Goal: Task Accomplishment & Management: Manage account settings

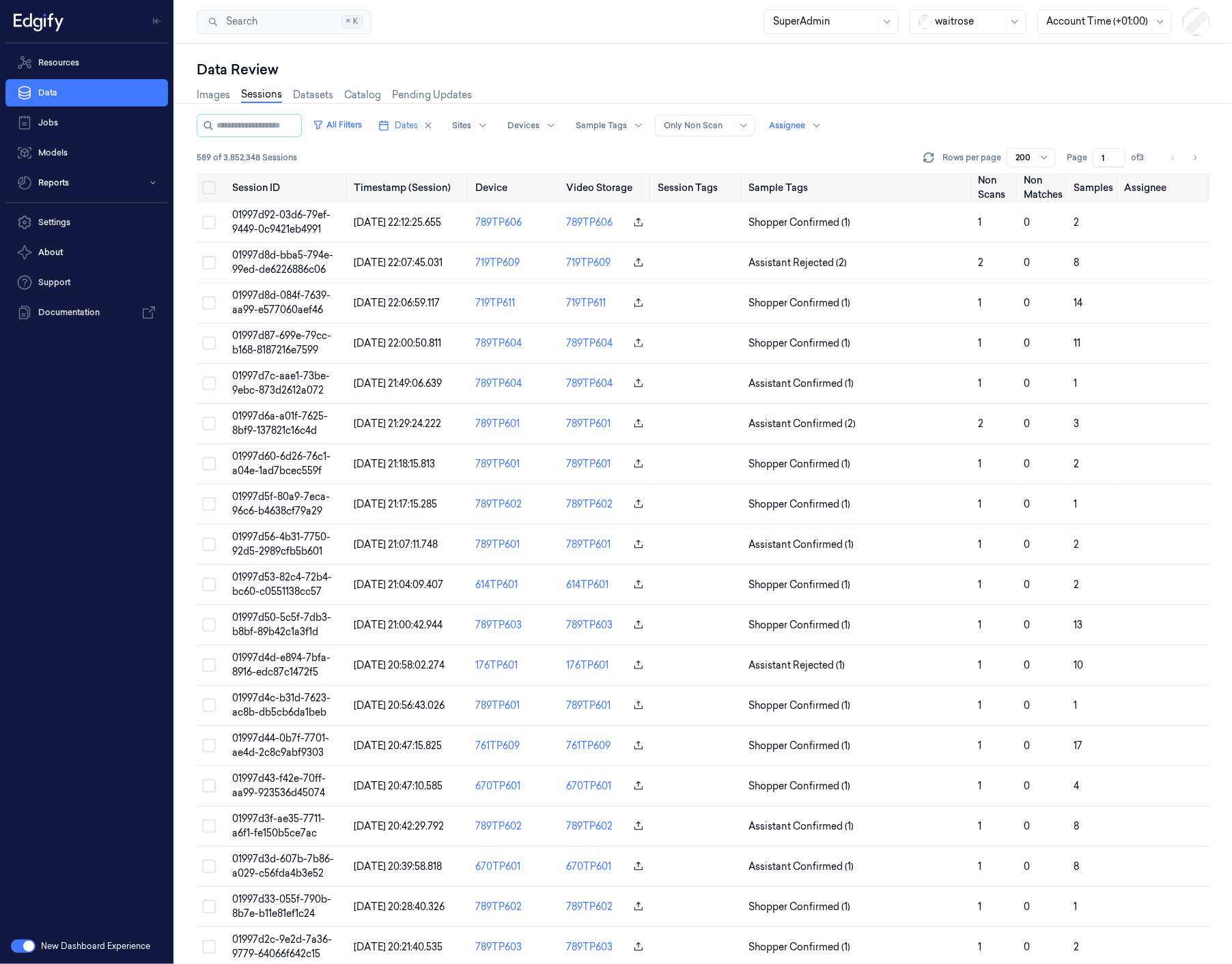
click at [24, 548] on button "button" at bounding box center [23, 947] width 24 height 14
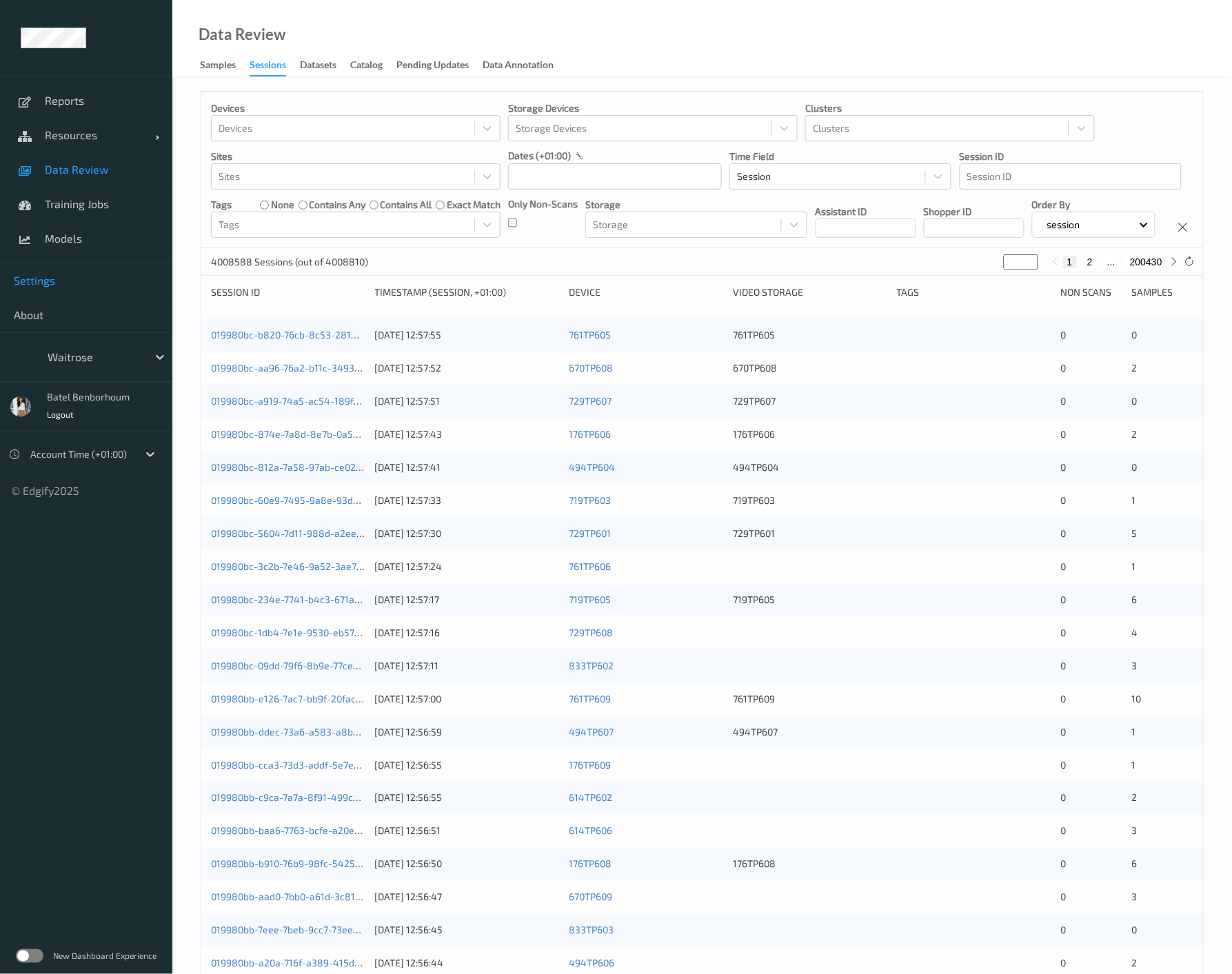
click at [38, 276] on span "Settings" at bounding box center [86, 281] width 145 height 14
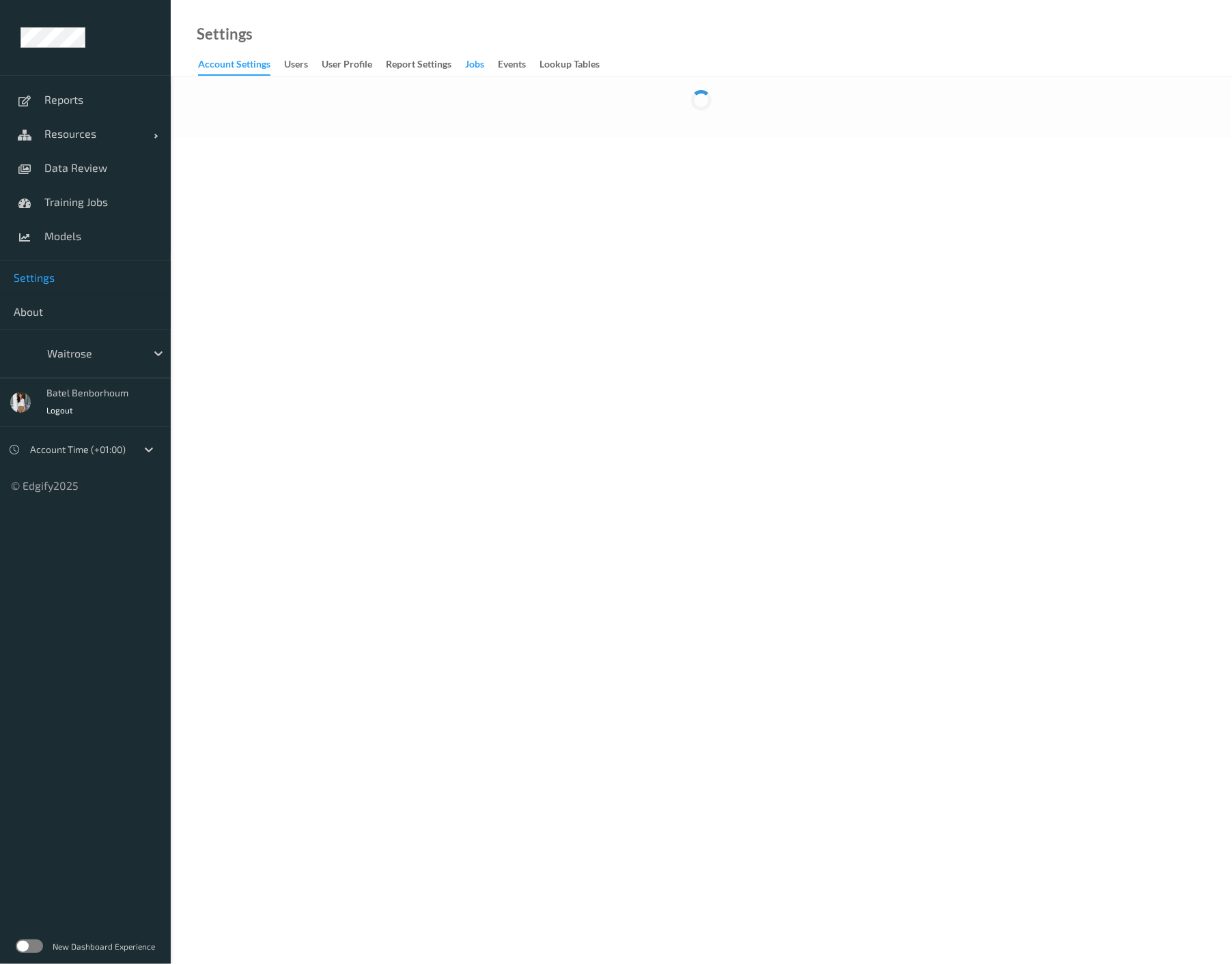
click at [476, 65] on div "Jobs" at bounding box center [475, 66] width 19 height 17
click at [477, 66] on div "Jobs" at bounding box center [475, 67] width 19 height 19
click at [36, 281] on span "Settings" at bounding box center [85, 278] width 143 height 14
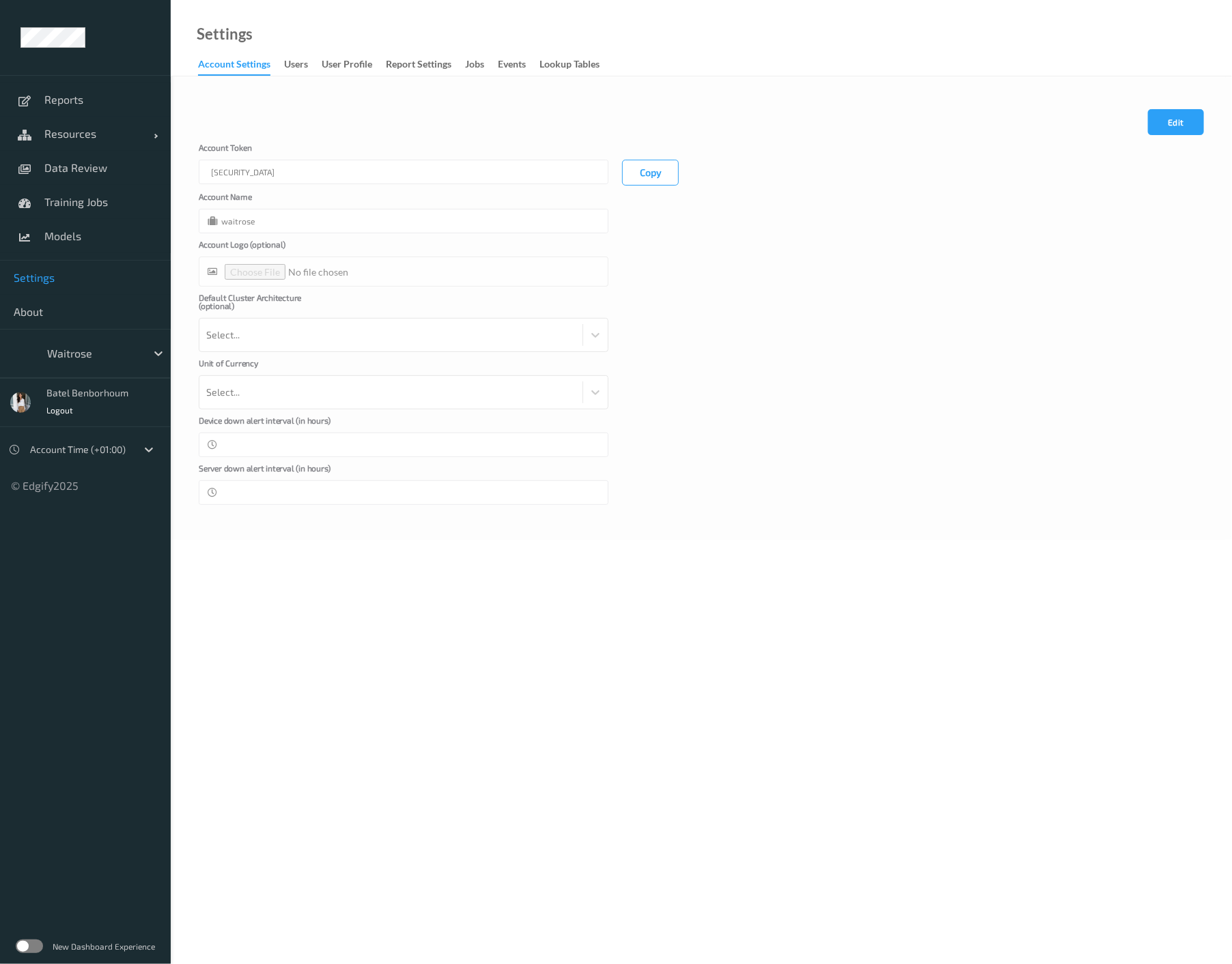
type input "waitrose"
type input "**"
type input "*"
click at [475, 67] on div "Jobs" at bounding box center [475, 66] width 19 height 17
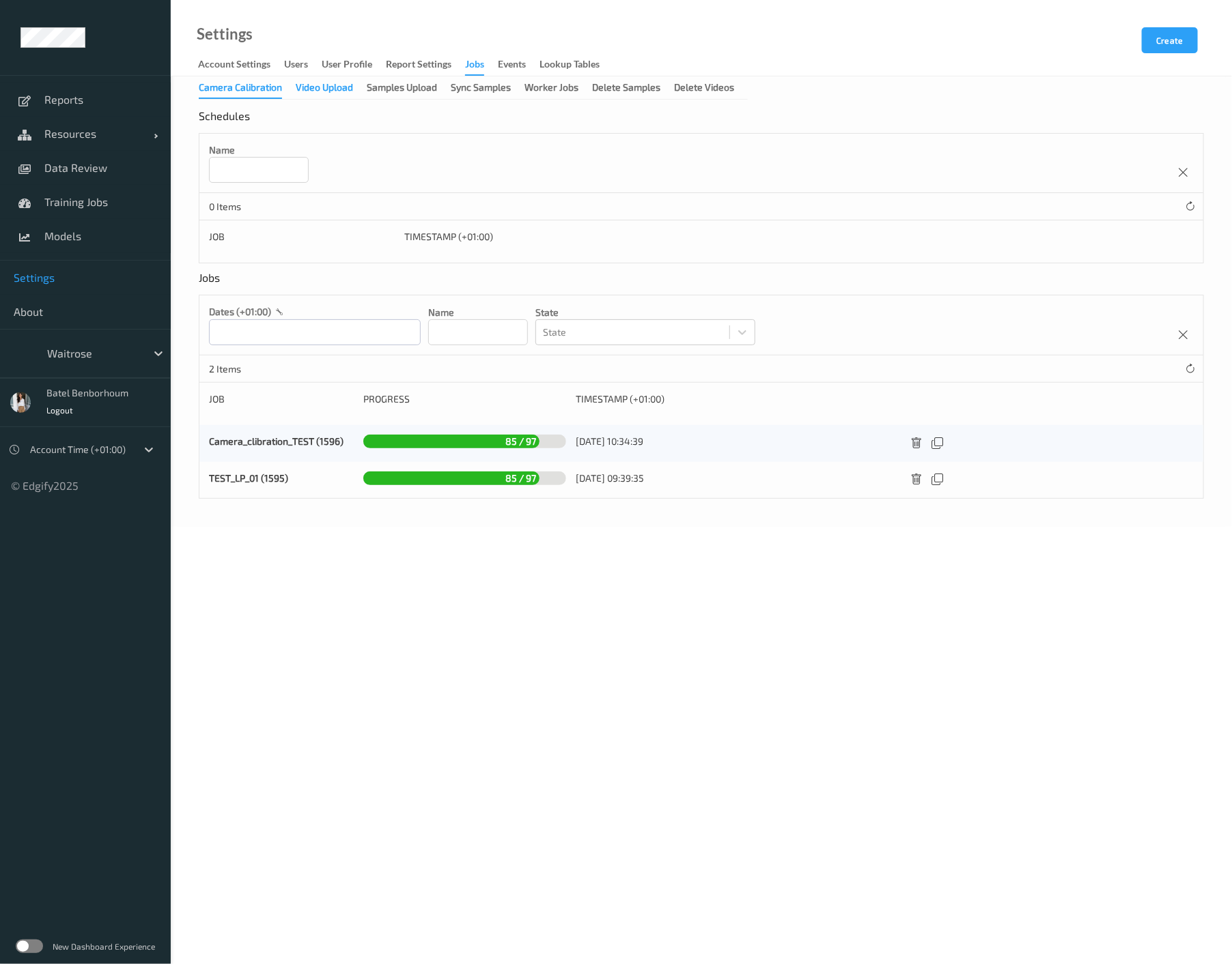
click at [327, 93] on div "Video Upload" at bounding box center [324, 89] width 58 height 17
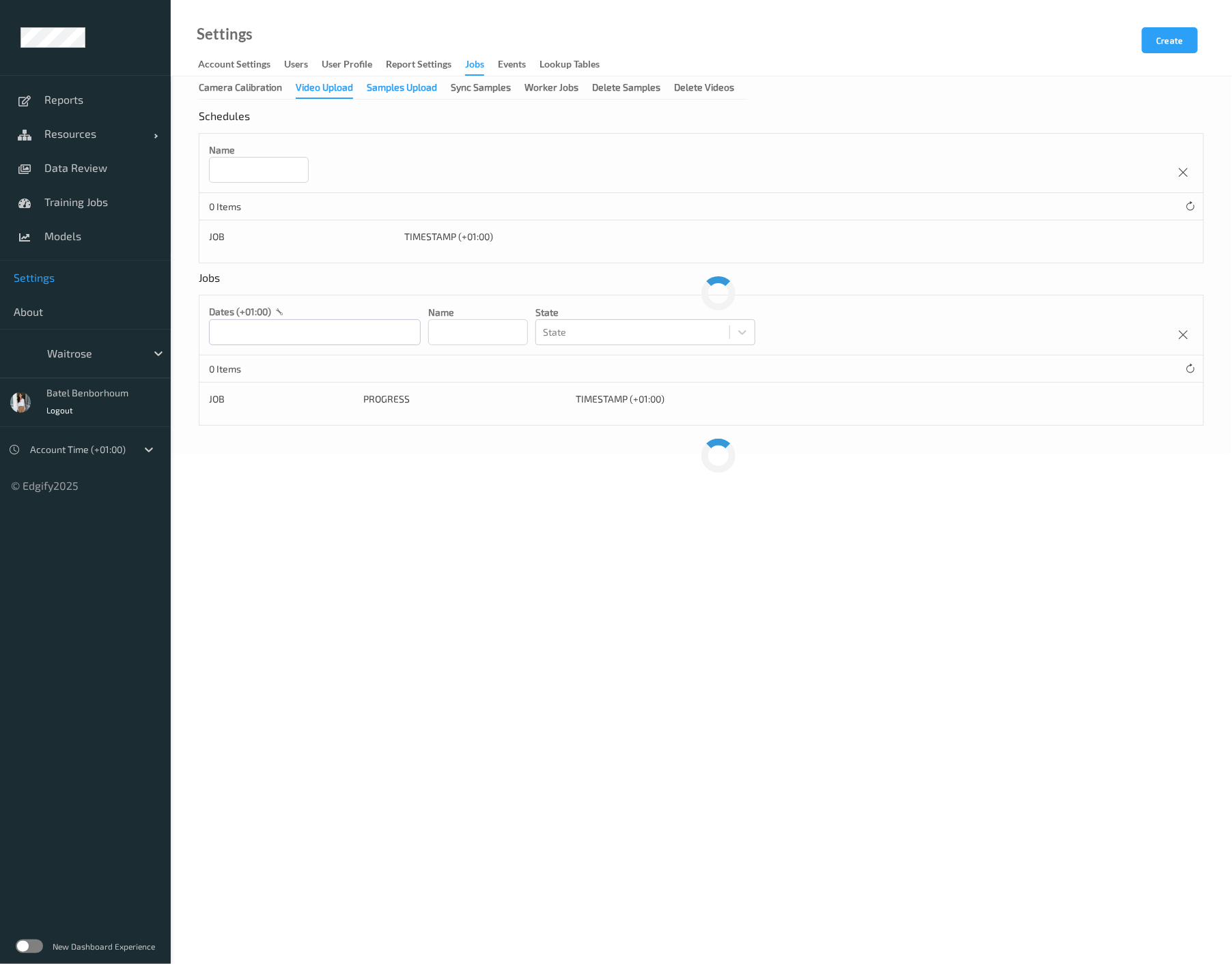
click at [377, 90] on div "Samples Upload" at bounding box center [402, 89] width 70 height 17
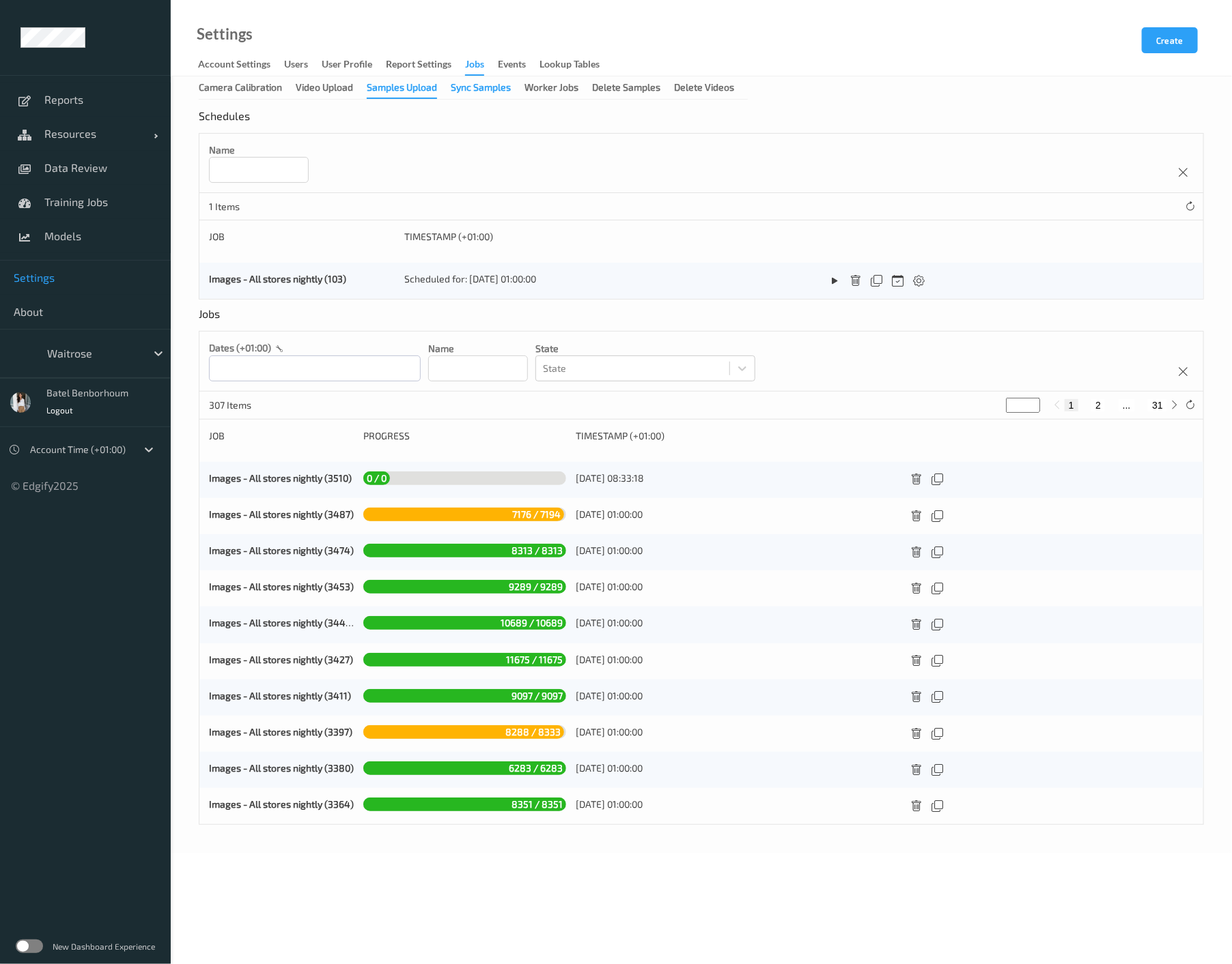
click at [486, 92] on div "Sync Samples" at bounding box center [481, 89] width 60 height 17
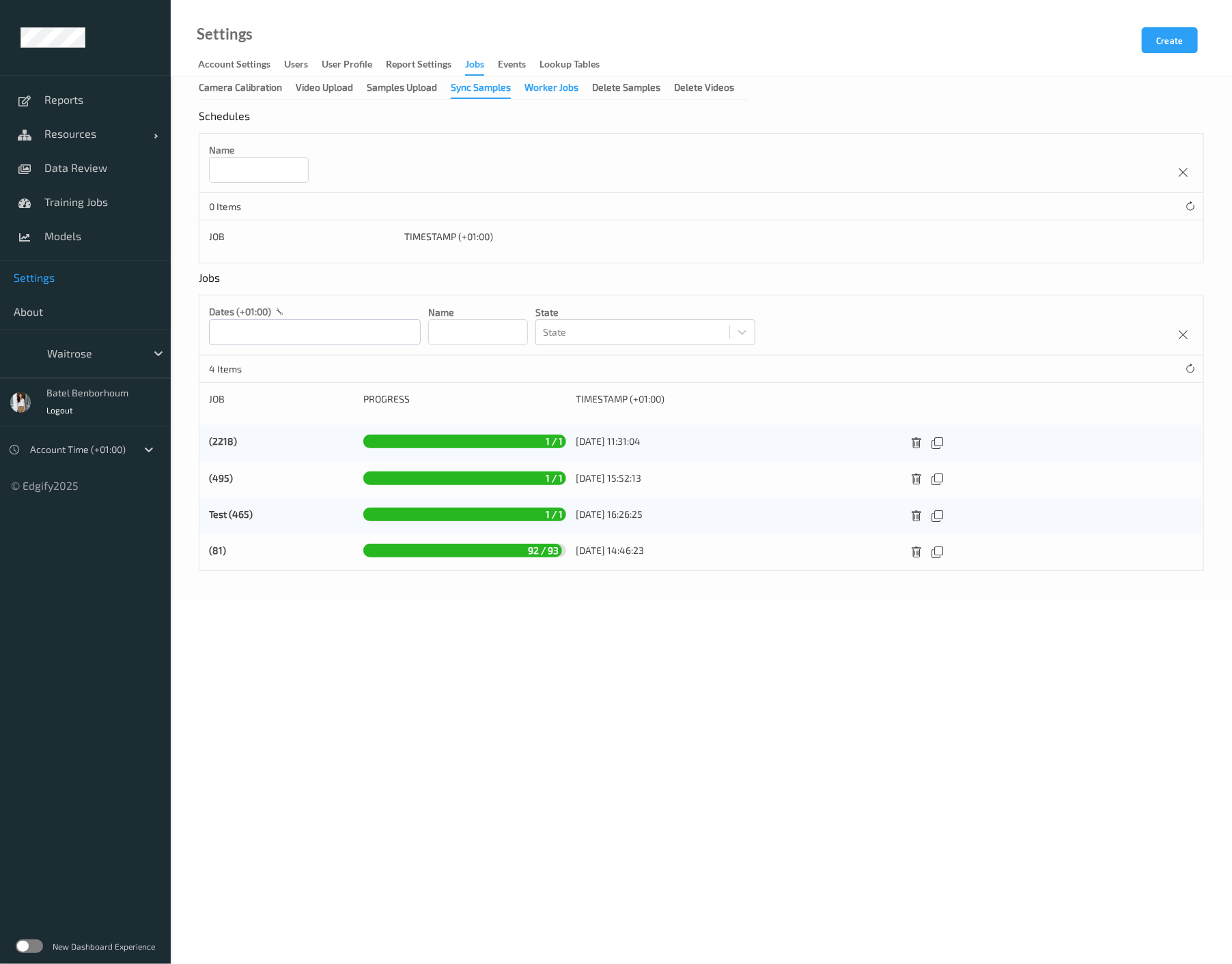
click at [550, 92] on div "Worker Jobs" at bounding box center [552, 89] width 54 height 17
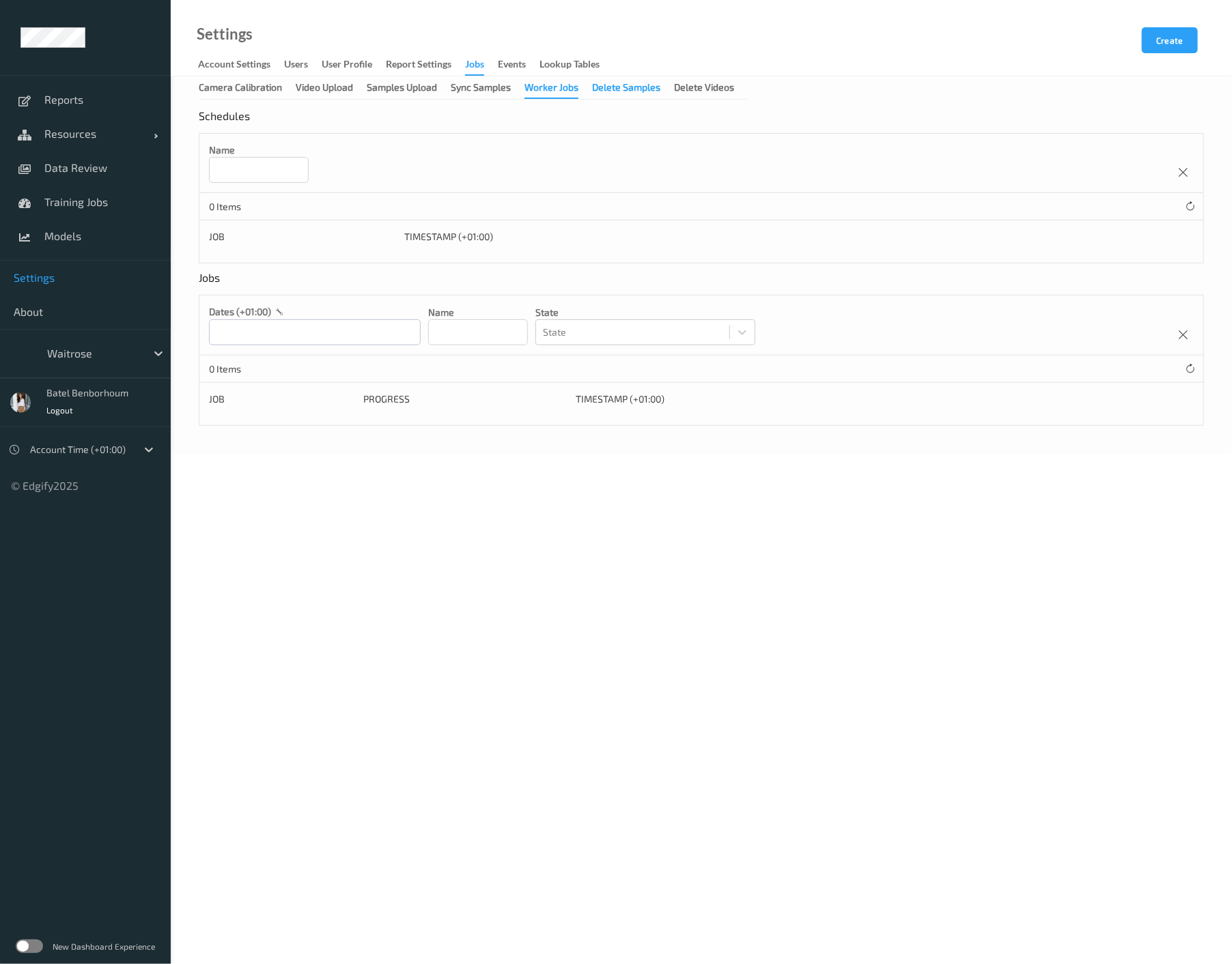
click at [638, 85] on div "Delete Samples" at bounding box center [626, 89] width 68 height 17
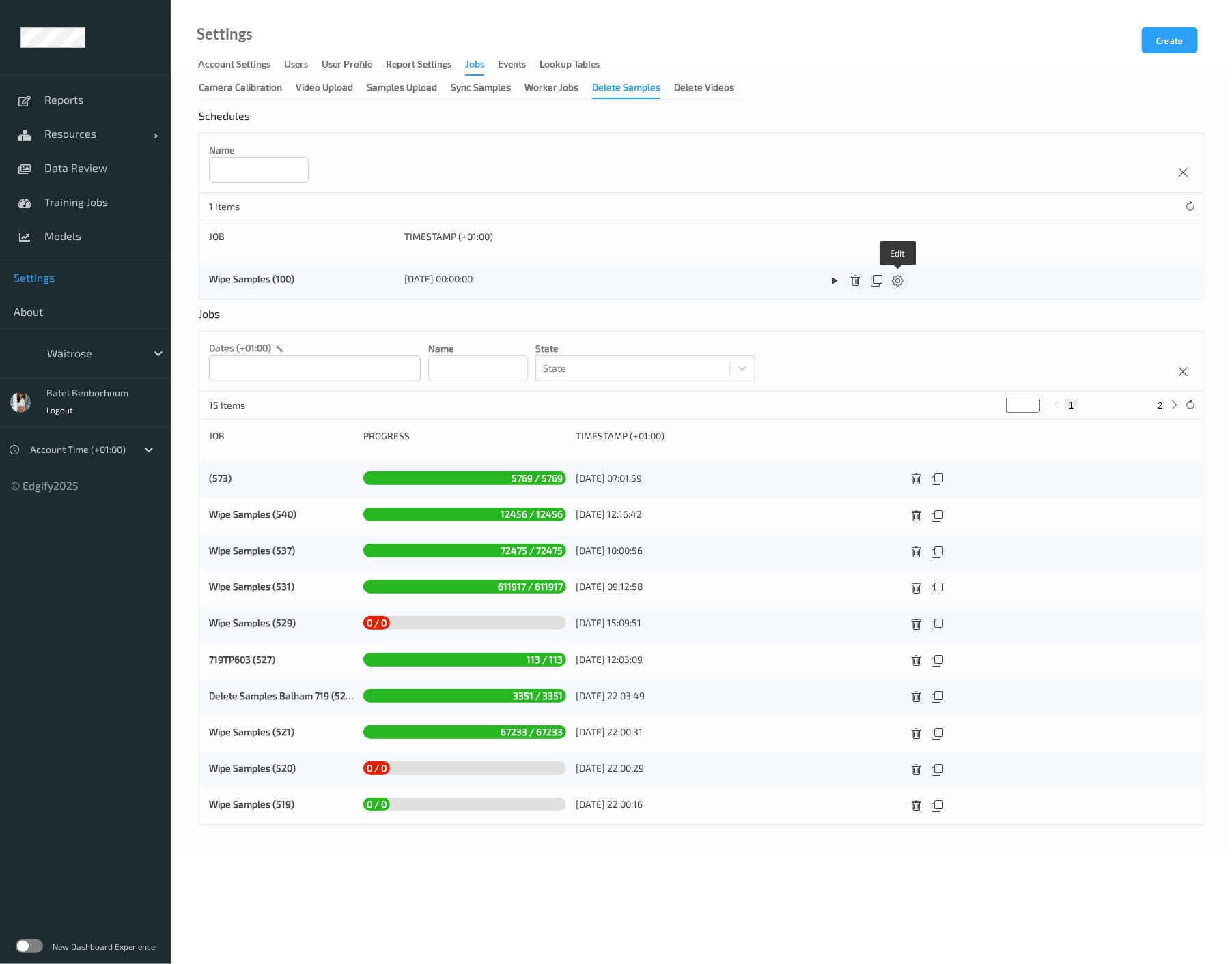
click at [900, 287] on icon at bounding box center [897, 281] width 12 height 13
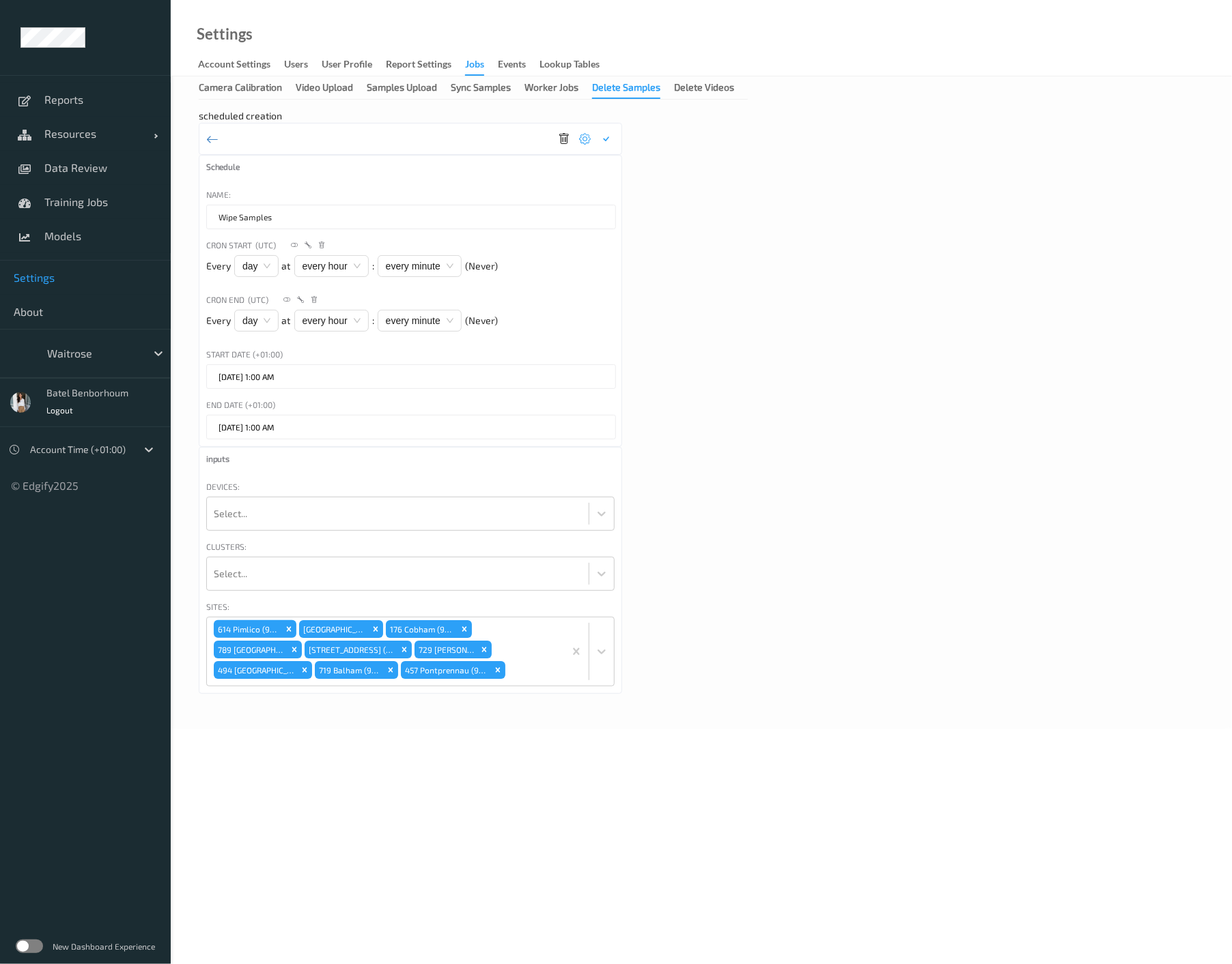
click at [26, 949] on label at bounding box center [29, 947] width 27 height 14
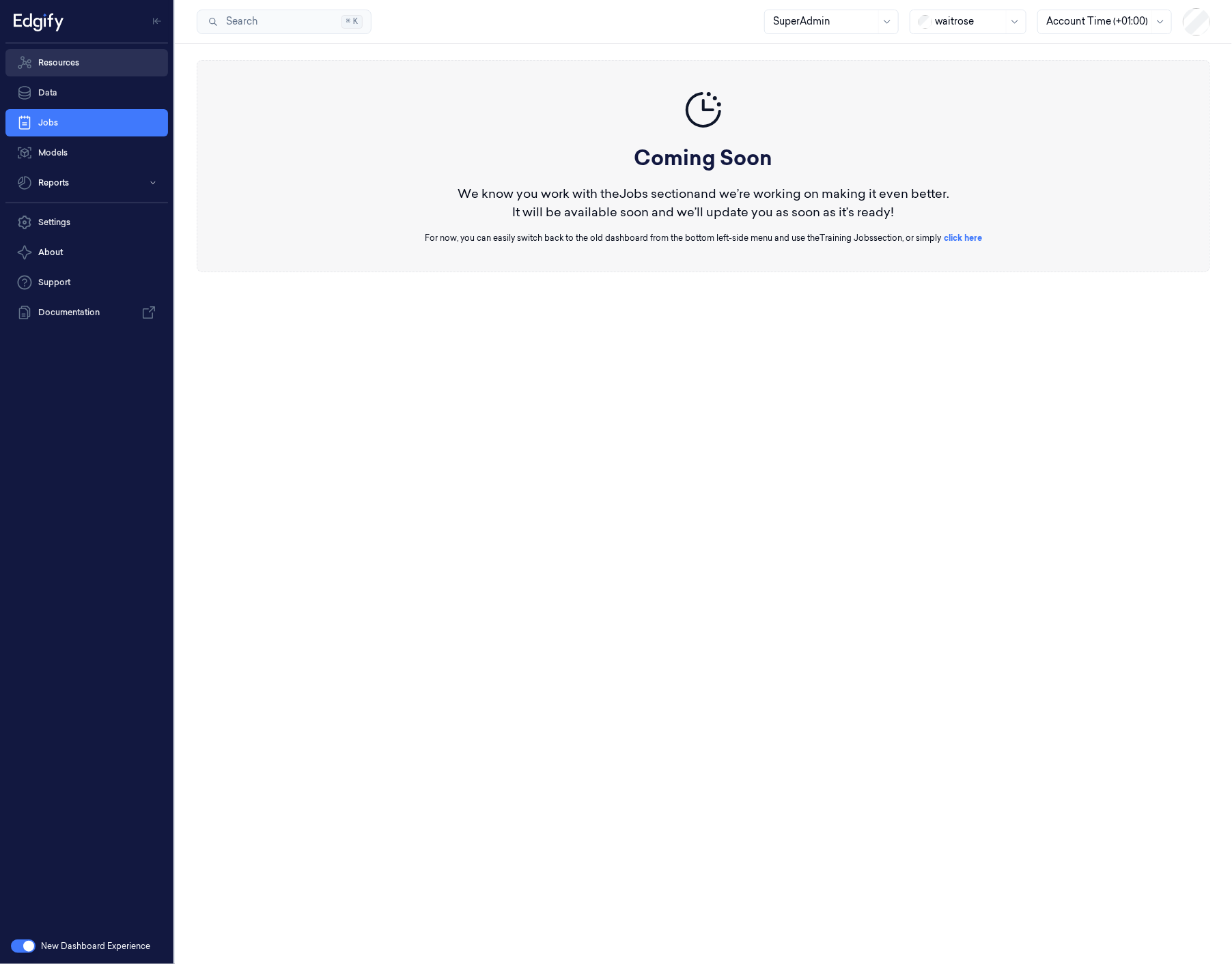
click at [89, 76] on link "Resources" at bounding box center [87, 63] width 163 height 27
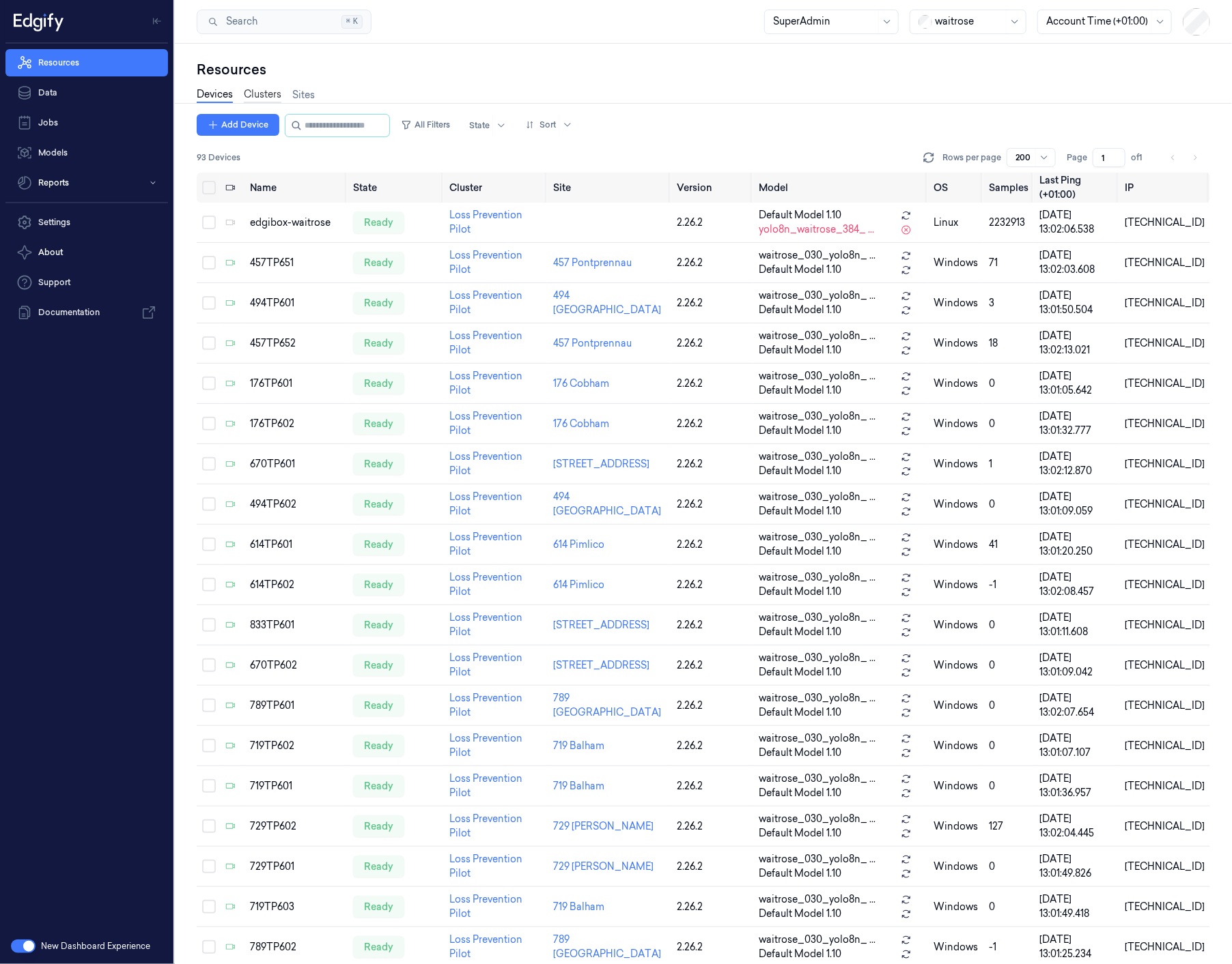
click at [273, 90] on link "Clusters" at bounding box center [263, 95] width 38 height 16
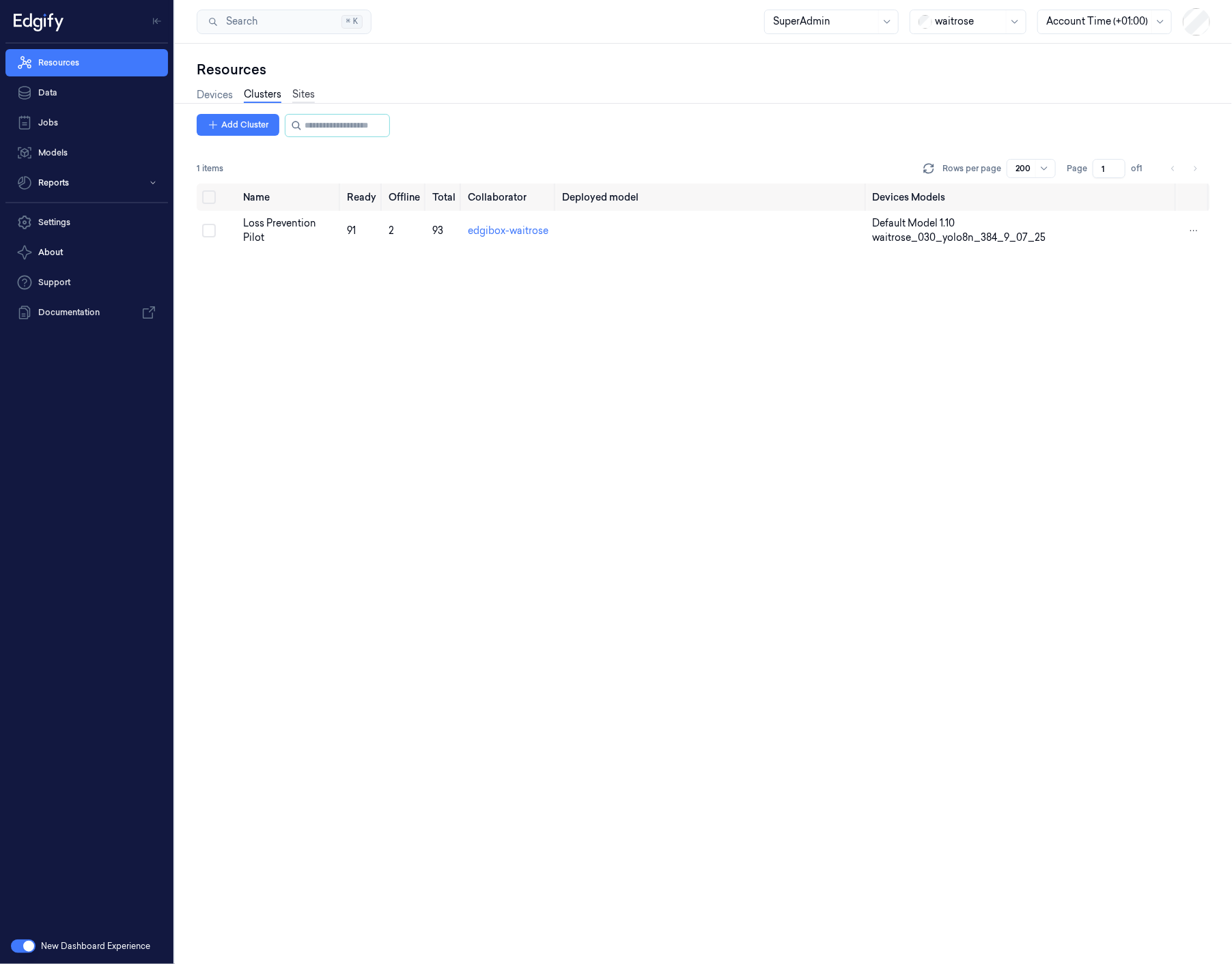
click at [311, 98] on link "Sites" at bounding box center [304, 95] width 22 height 16
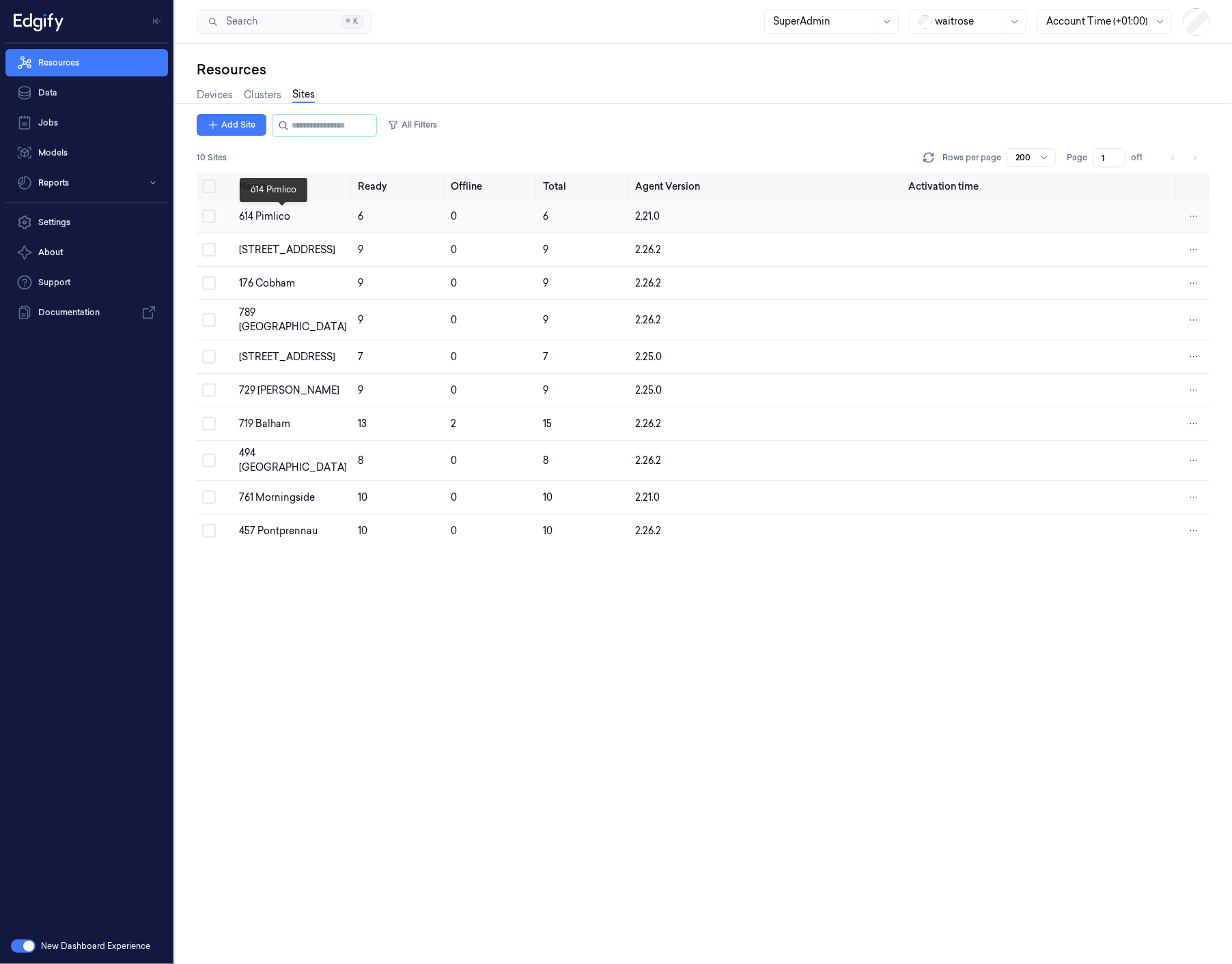
click at [263, 219] on div "614 Pimlico" at bounding box center [293, 217] width 108 height 15
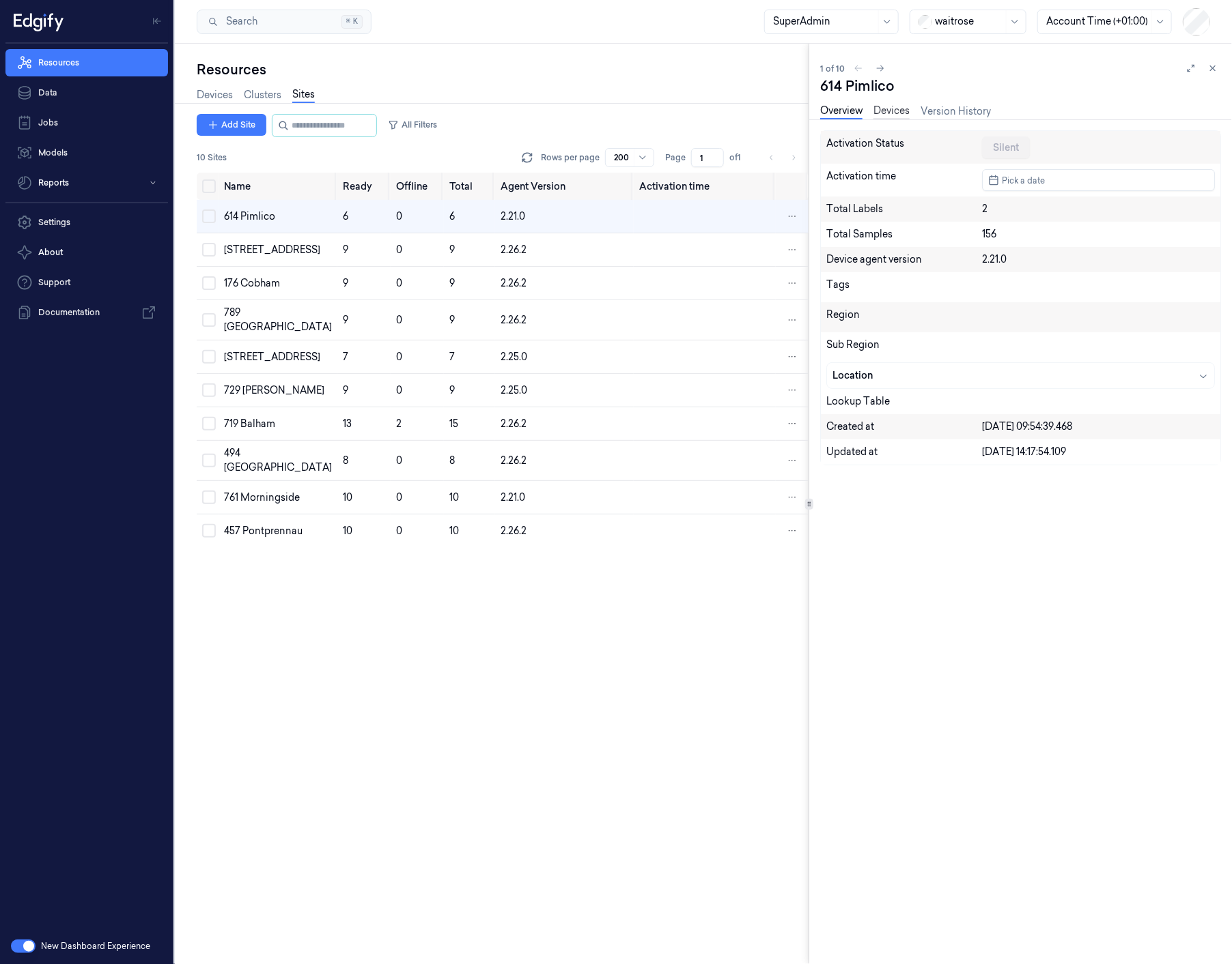
click at [890, 117] on link "Devices" at bounding box center [892, 111] width 36 height 16
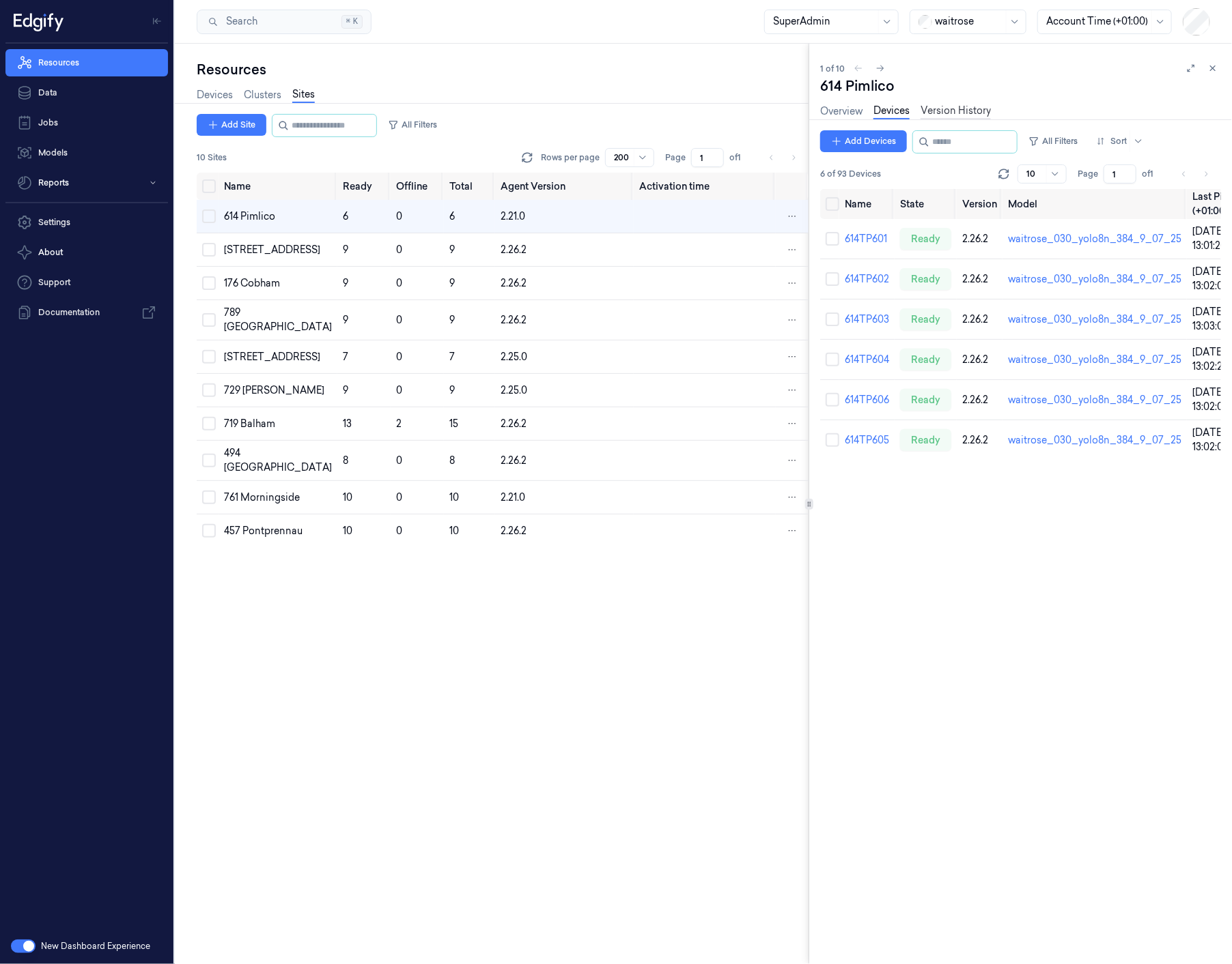
click at [948, 110] on link "Version History" at bounding box center [955, 111] width 70 height 16
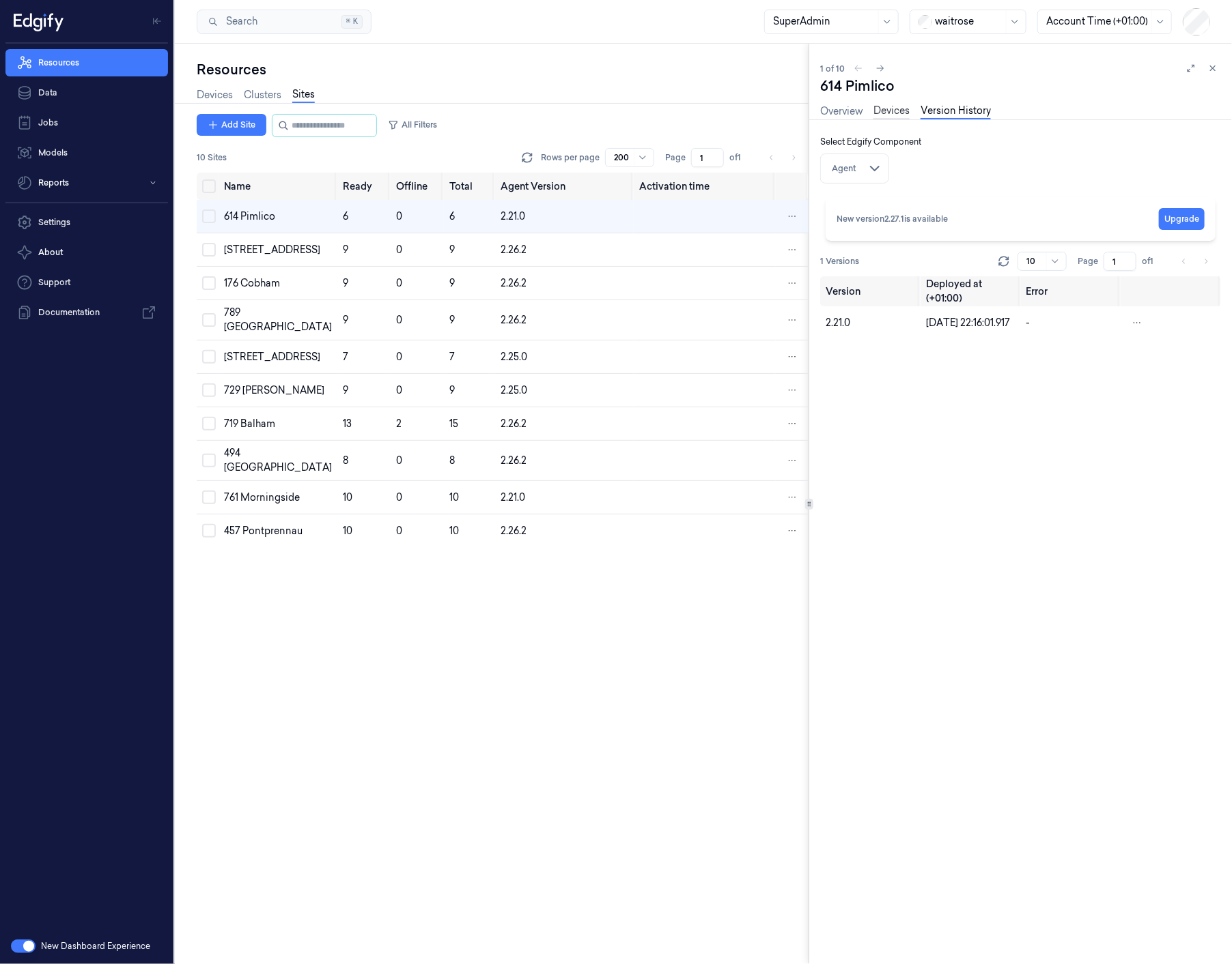
click at [892, 114] on link "Devices" at bounding box center [892, 111] width 36 height 16
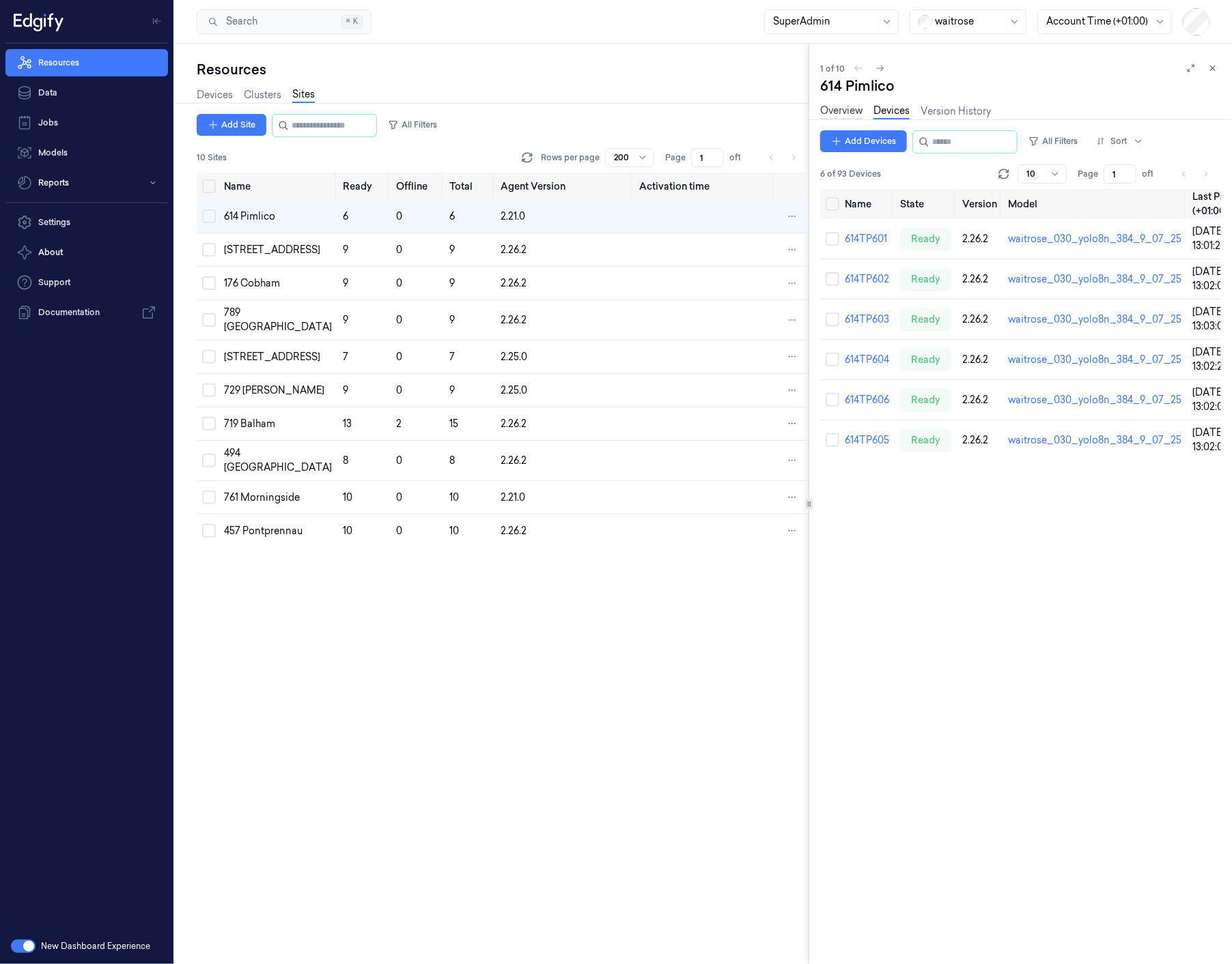
click at [846, 112] on link "Overview" at bounding box center [841, 111] width 42 height 16
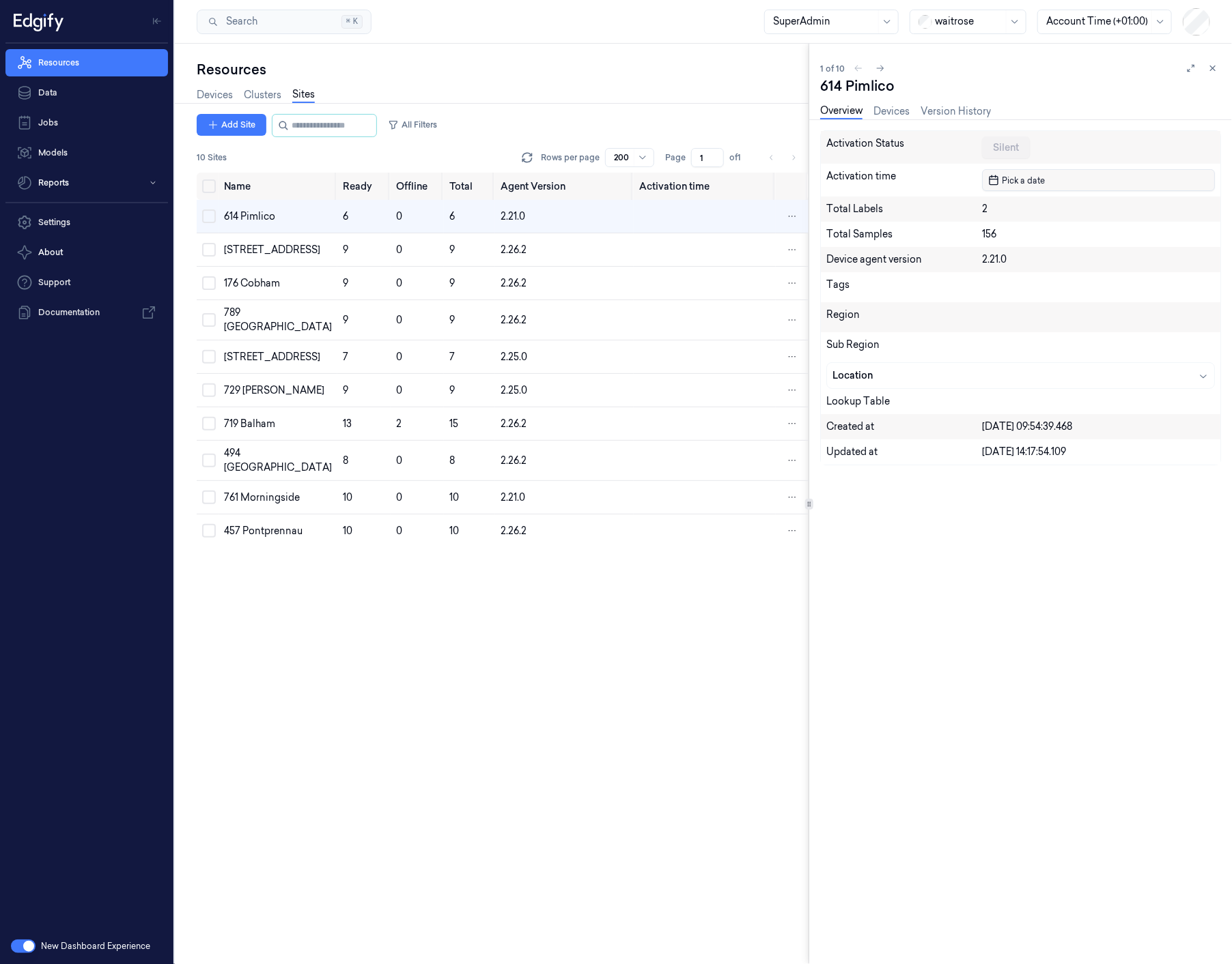
click at [1029, 181] on span "Pick a date" at bounding box center [1022, 181] width 46 height 13
click at [1032, 176] on input "string" at bounding box center [1103, 181] width 211 height 17
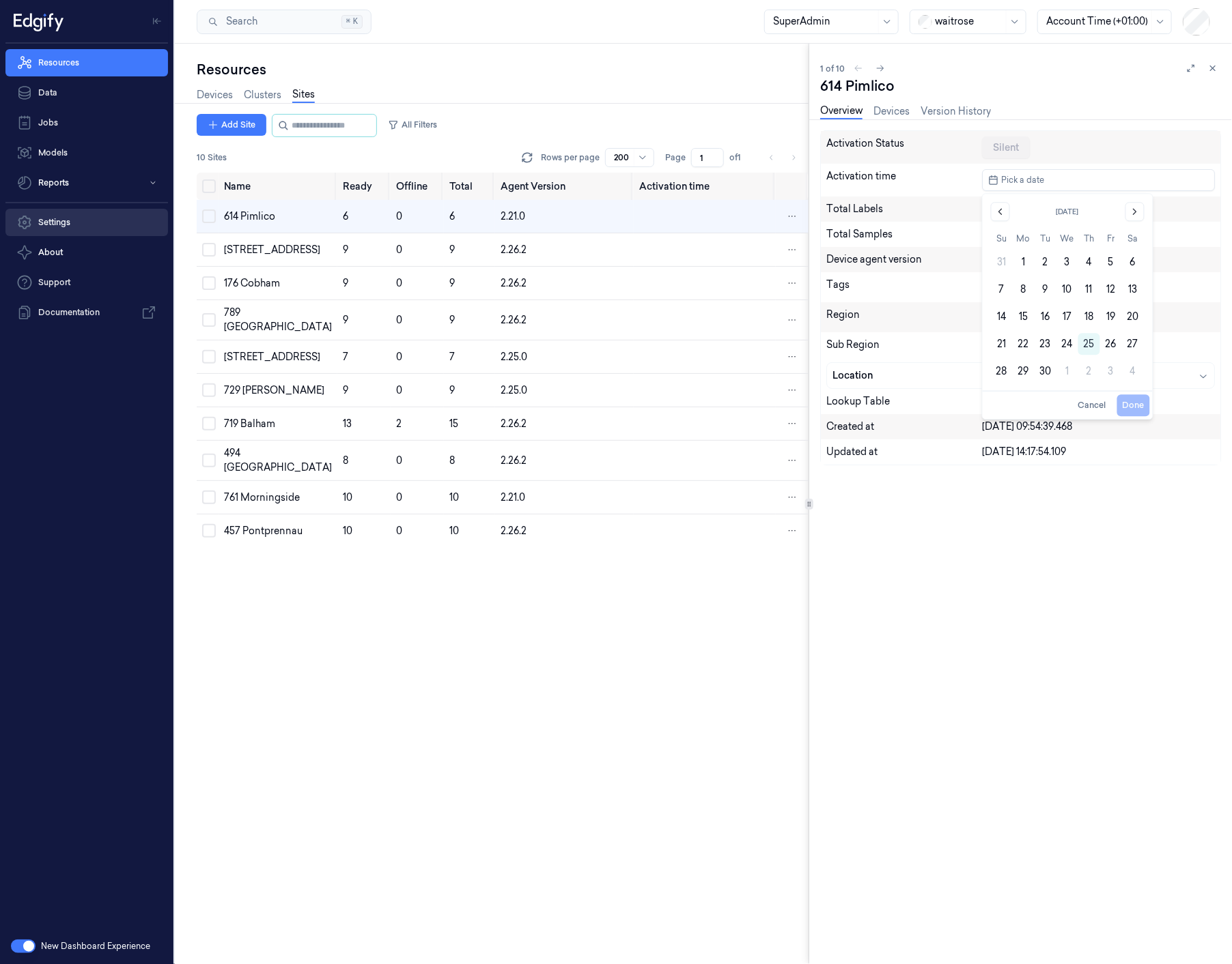
click at [63, 233] on link "Settings" at bounding box center [87, 222] width 163 height 27
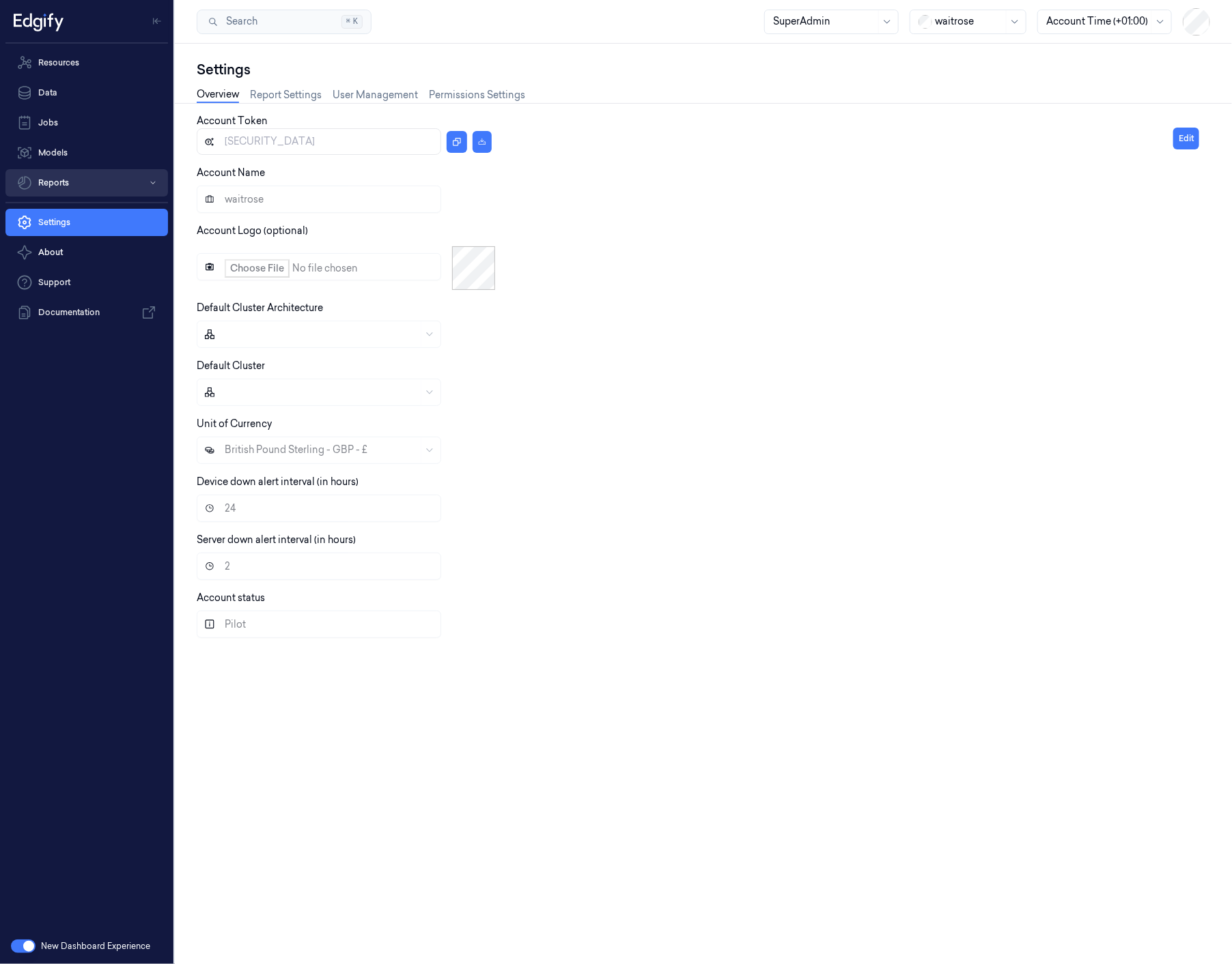
click at [54, 188] on button "Reports" at bounding box center [87, 183] width 163 height 27
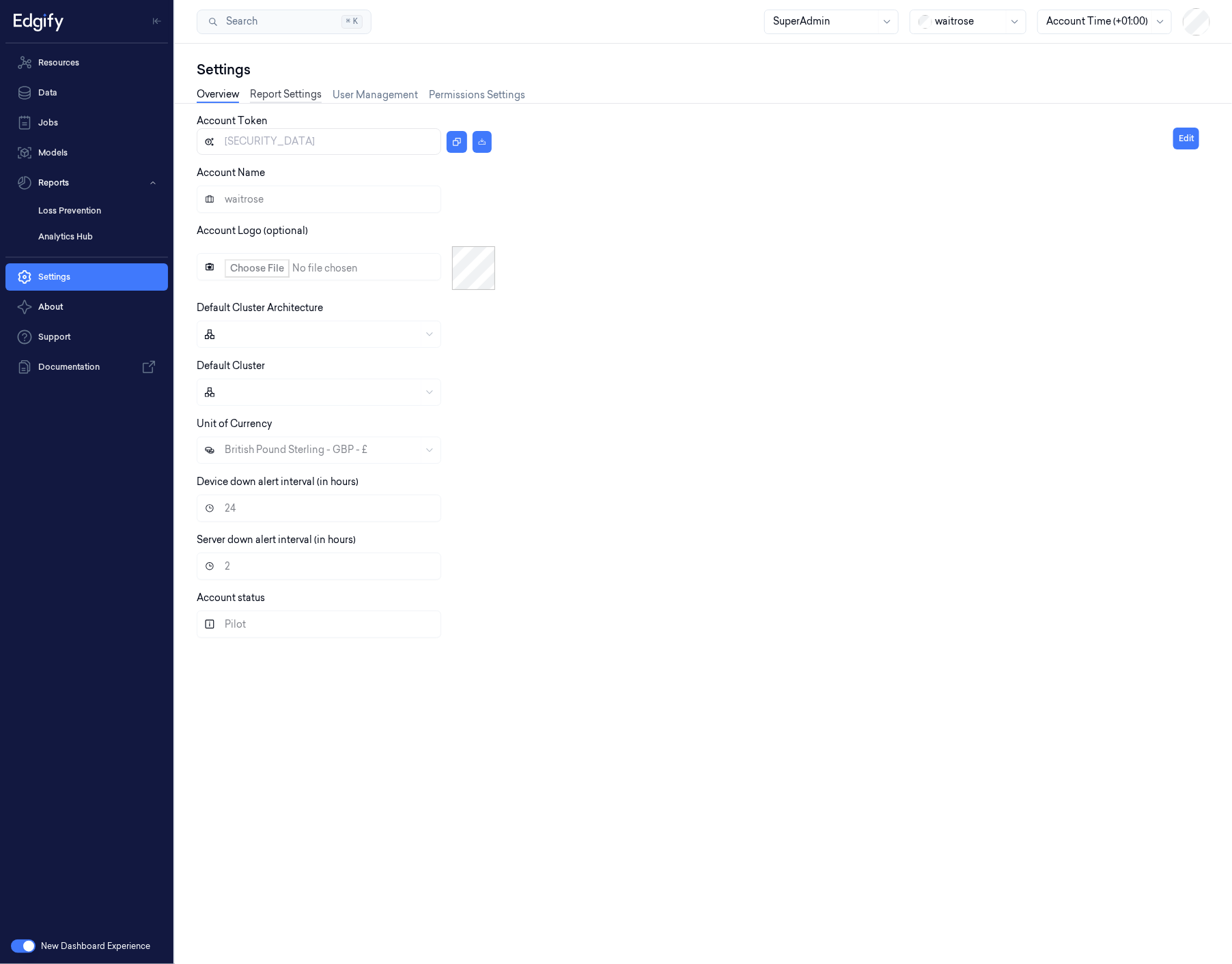
click at [293, 99] on link "Report Settings" at bounding box center [286, 95] width 72 height 16
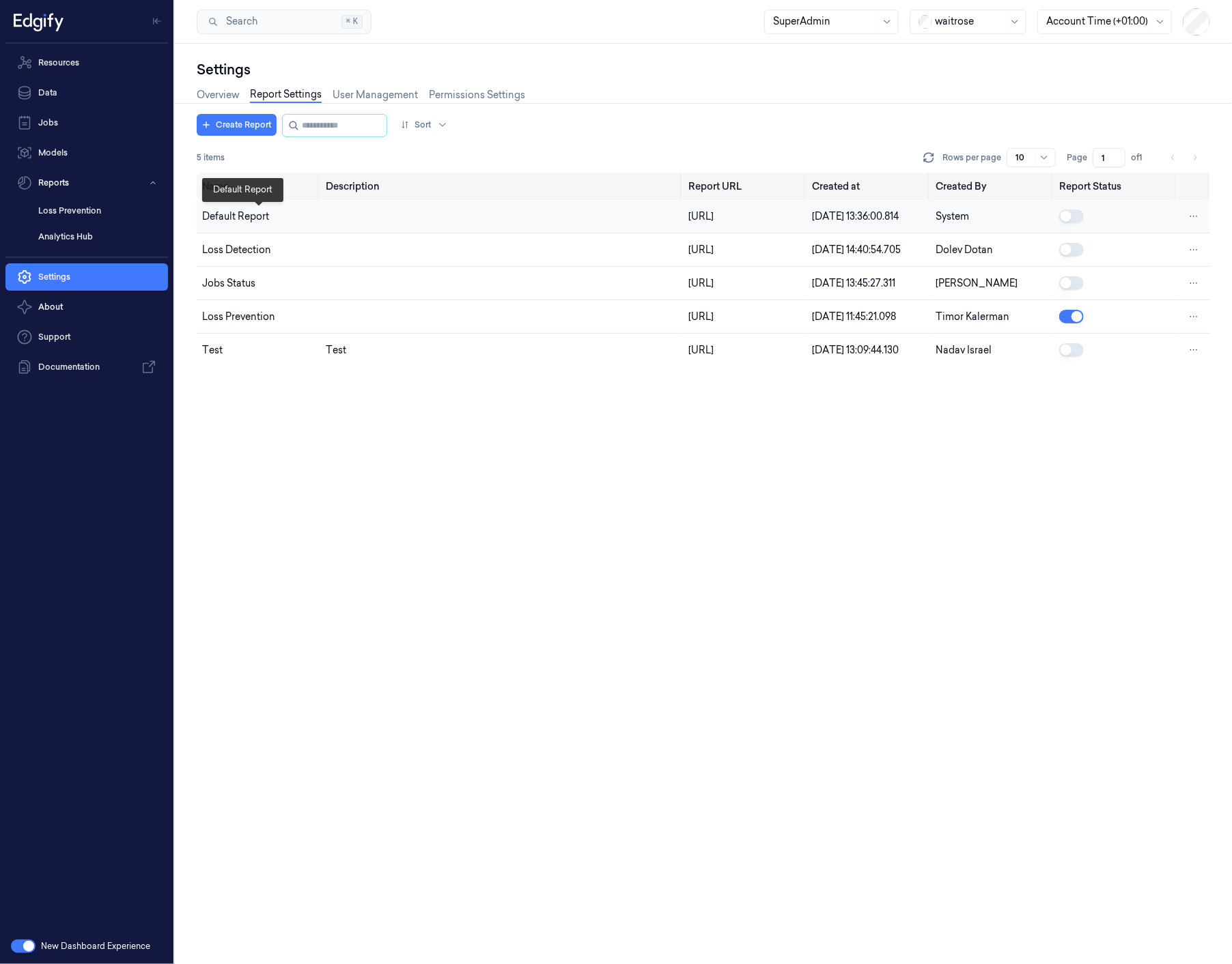
click at [213, 220] on div "Default Report" at bounding box center [258, 217] width 113 height 15
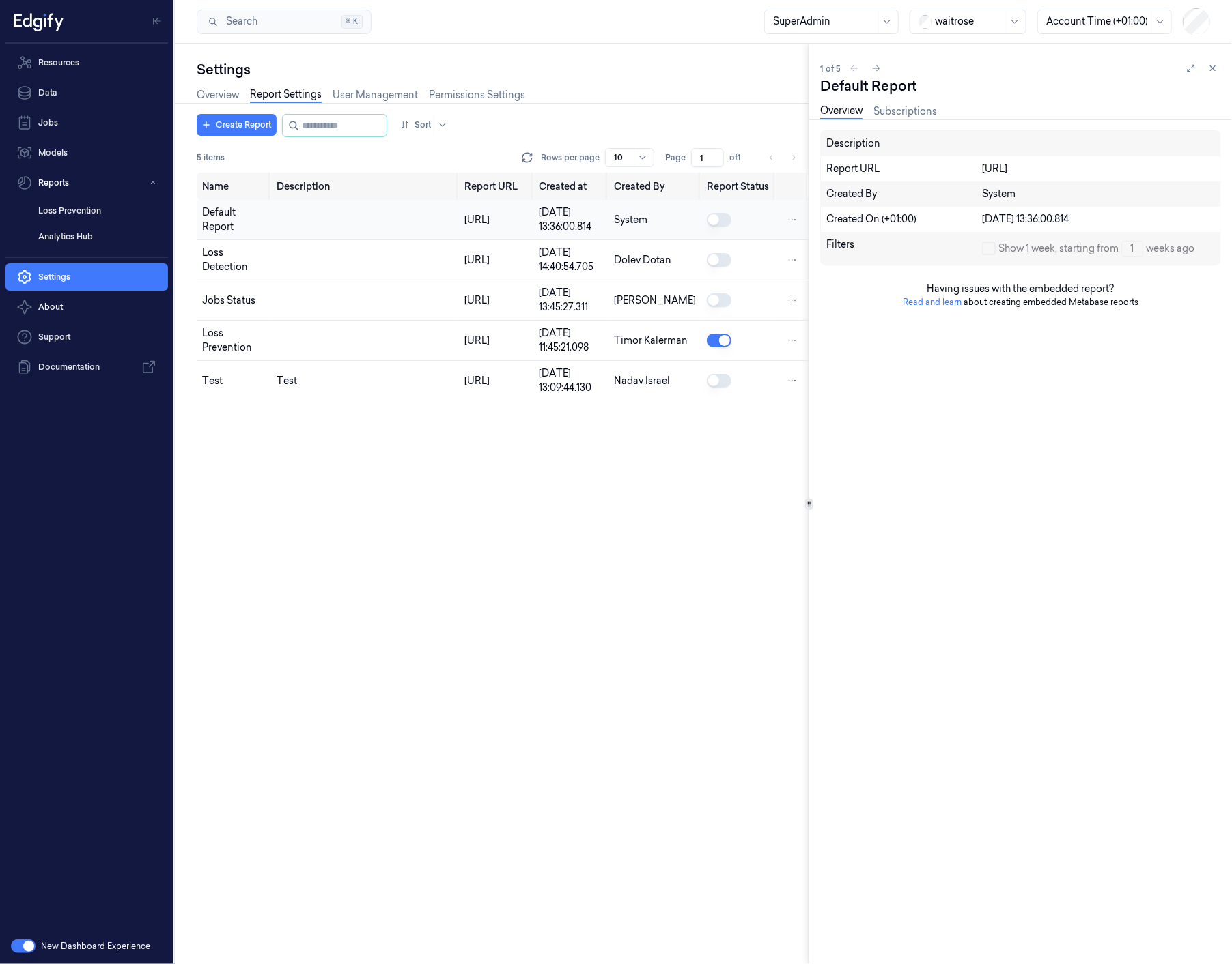
click at [1035, 176] on div "https://reporting-embedded.production.edgify.ai/21" at bounding box center [1098, 169] width 233 height 15
click at [1019, 165] on div "https://reporting-embedded.production.edgify.ai/21" at bounding box center [1098, 169] width 233 height 15
click at [1017, 167] on div "https://reporting-embedded.production.edgify.ai/21" at bounding box center [1098, 169] width 233 height 15
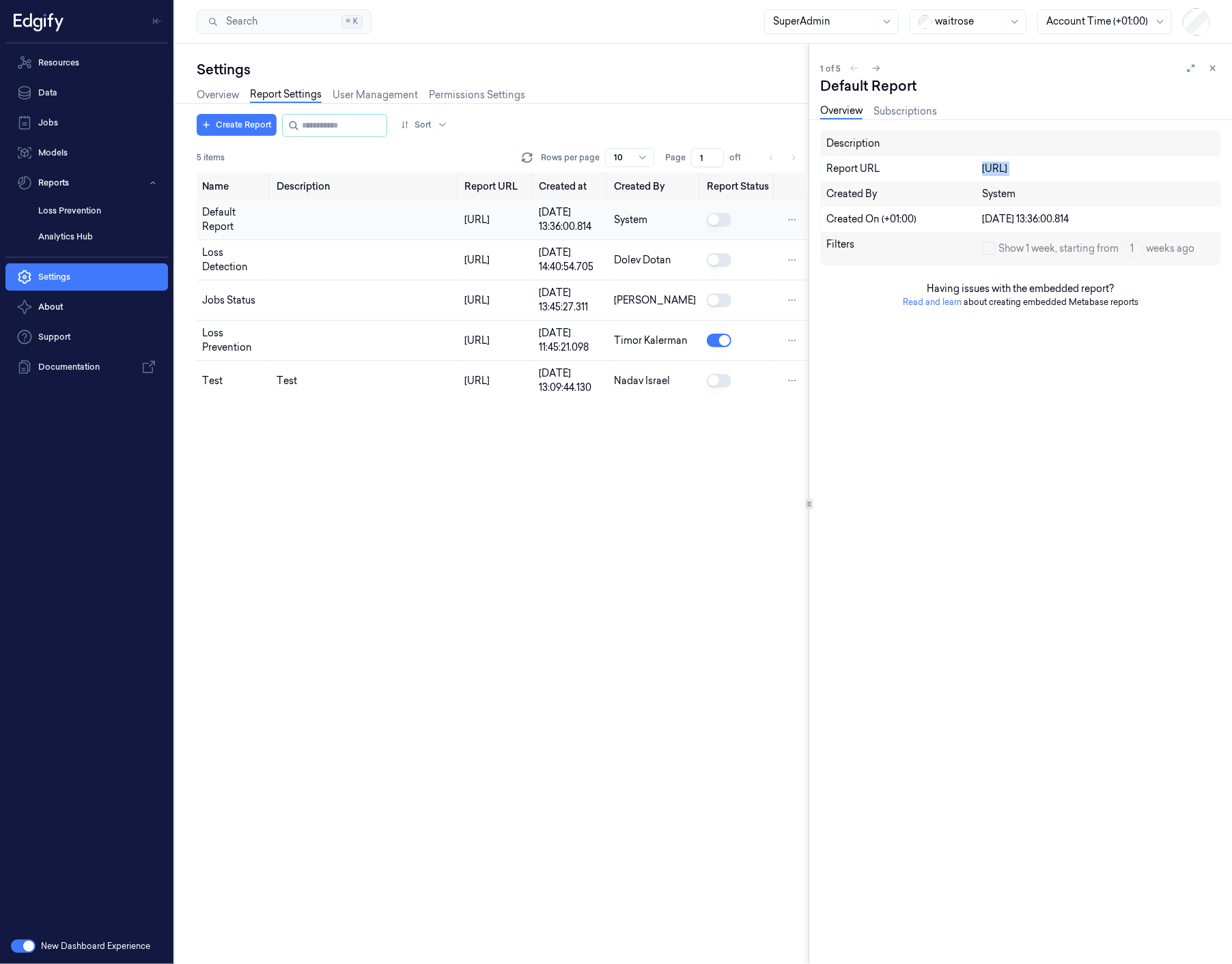
click at [1017, 167] on div "https://reporting-embedded.production.edgify.ai/21" at bounding box center [1098, 169] width 233 height 15
click at [459, 269] on td "https://reporting.production.edgify.ai/137" at bounding box center [495, 260] width 74 height 40
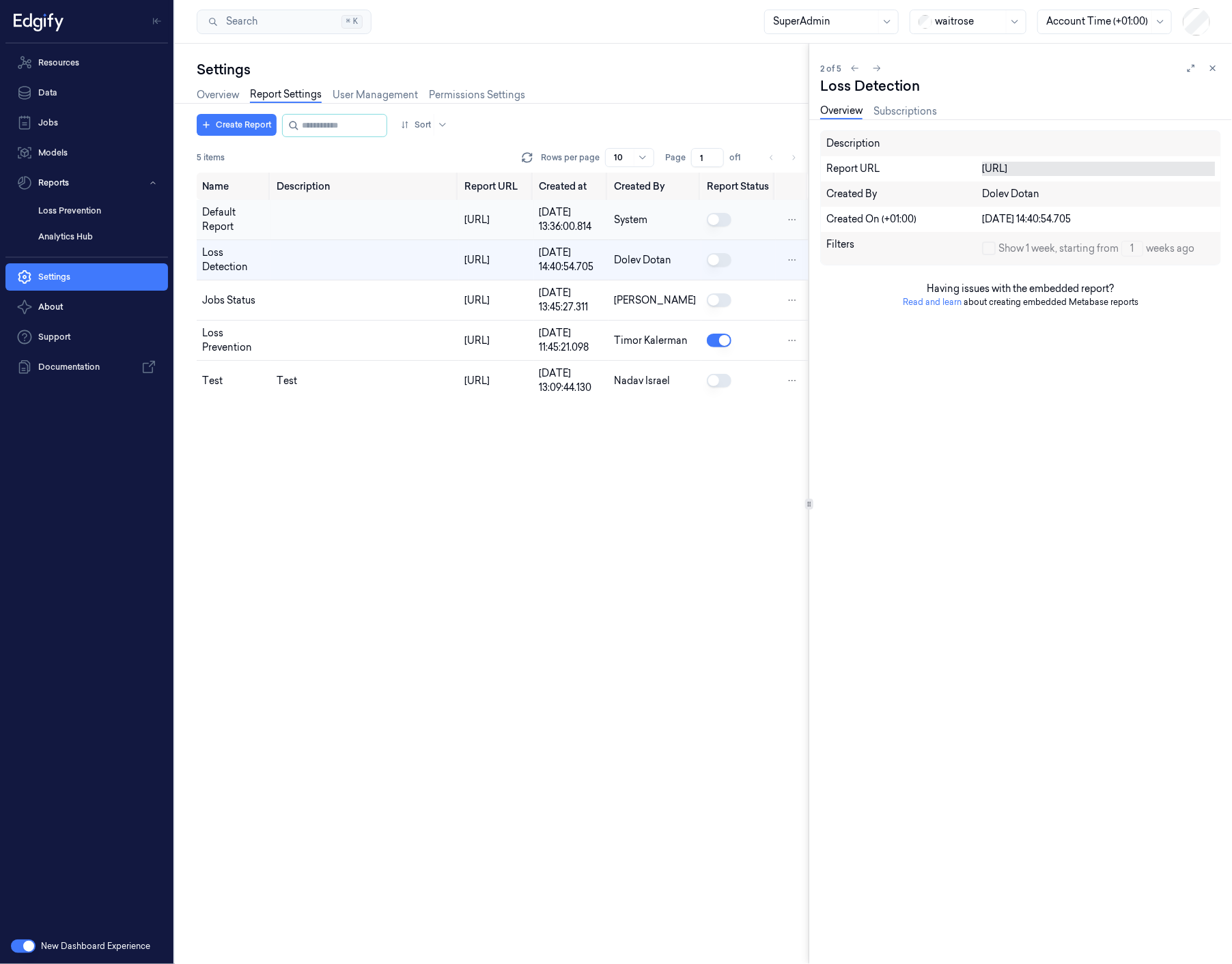
click at [1103, 169] on div "https://reporting.production.edgify.ai/137" at bounding box center [1098, 169] width 233 height 15
click at [1099, 462] on div "Description Report URL https://reporting.production.edgify.ai/137 https://repor…" at bounding box center [1020, 548] width 401 height 835
click at [919, 110] on link "Subscriptions" at bounding box center [905, 111] width 63 height 16
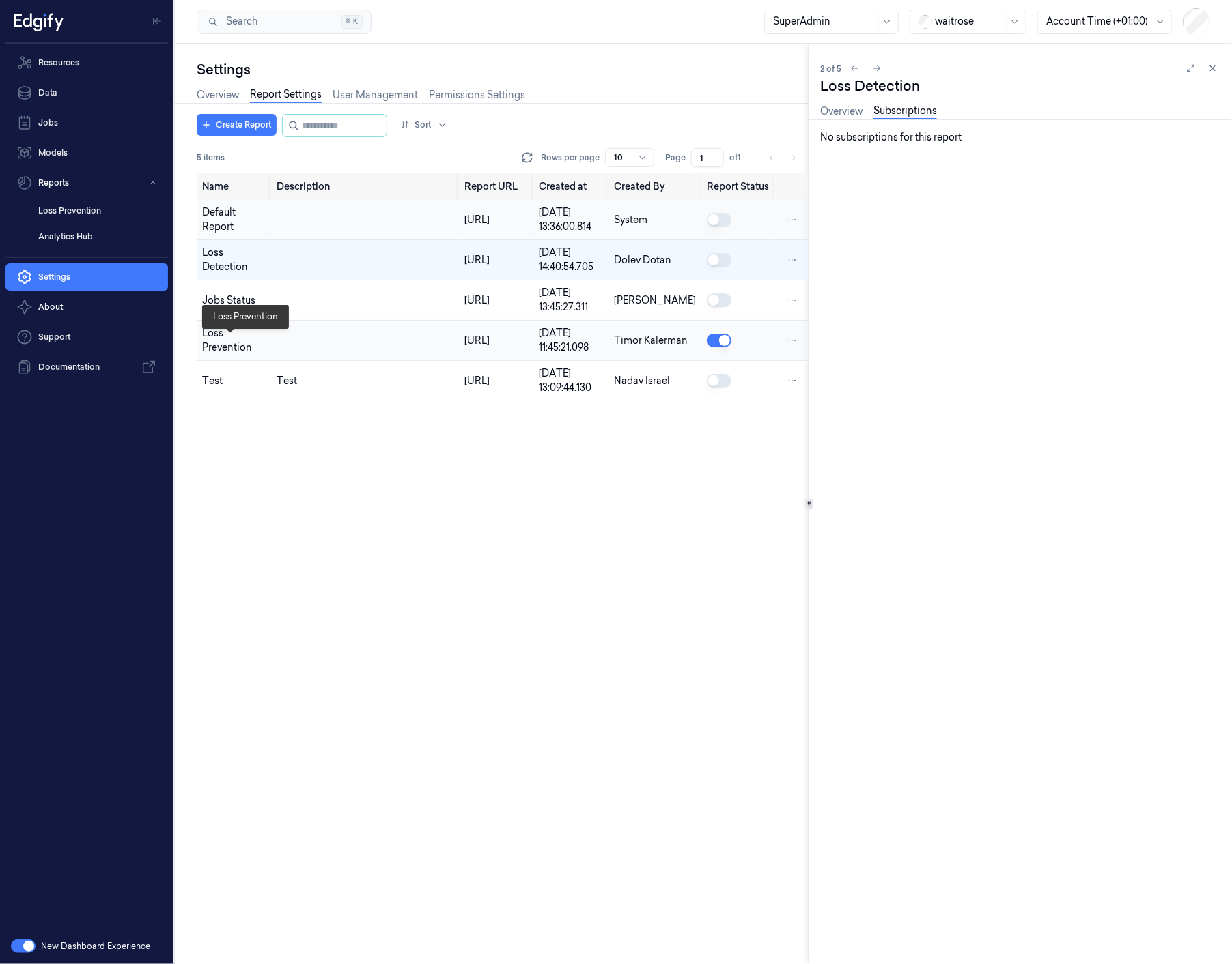
click at [215, 349] on div "Loss Prevention" at bounding box center [233, 340] width 63 height 28
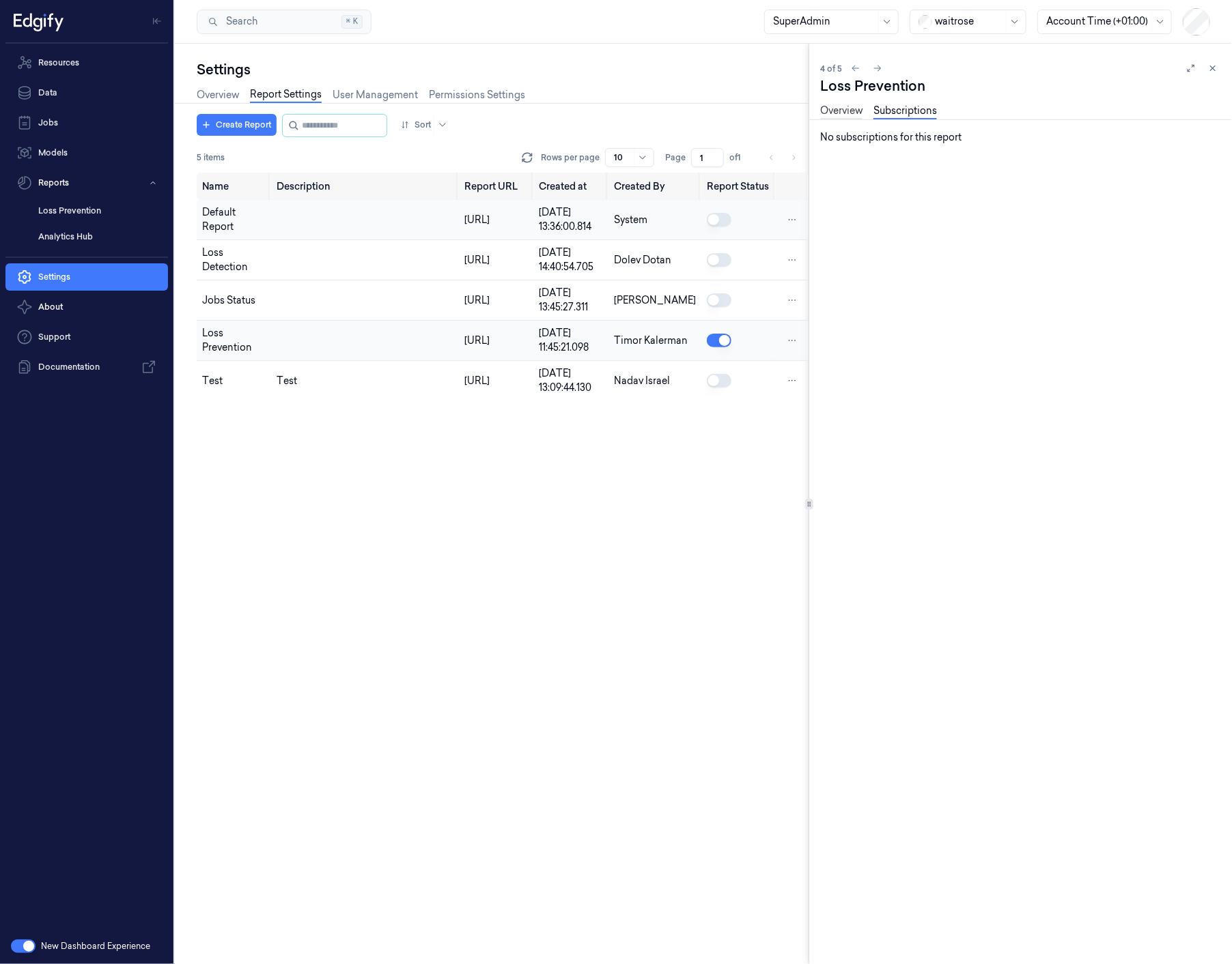
click at [849, 107] on link "Overview" at bounding box center [841, 111] width 42 height 16
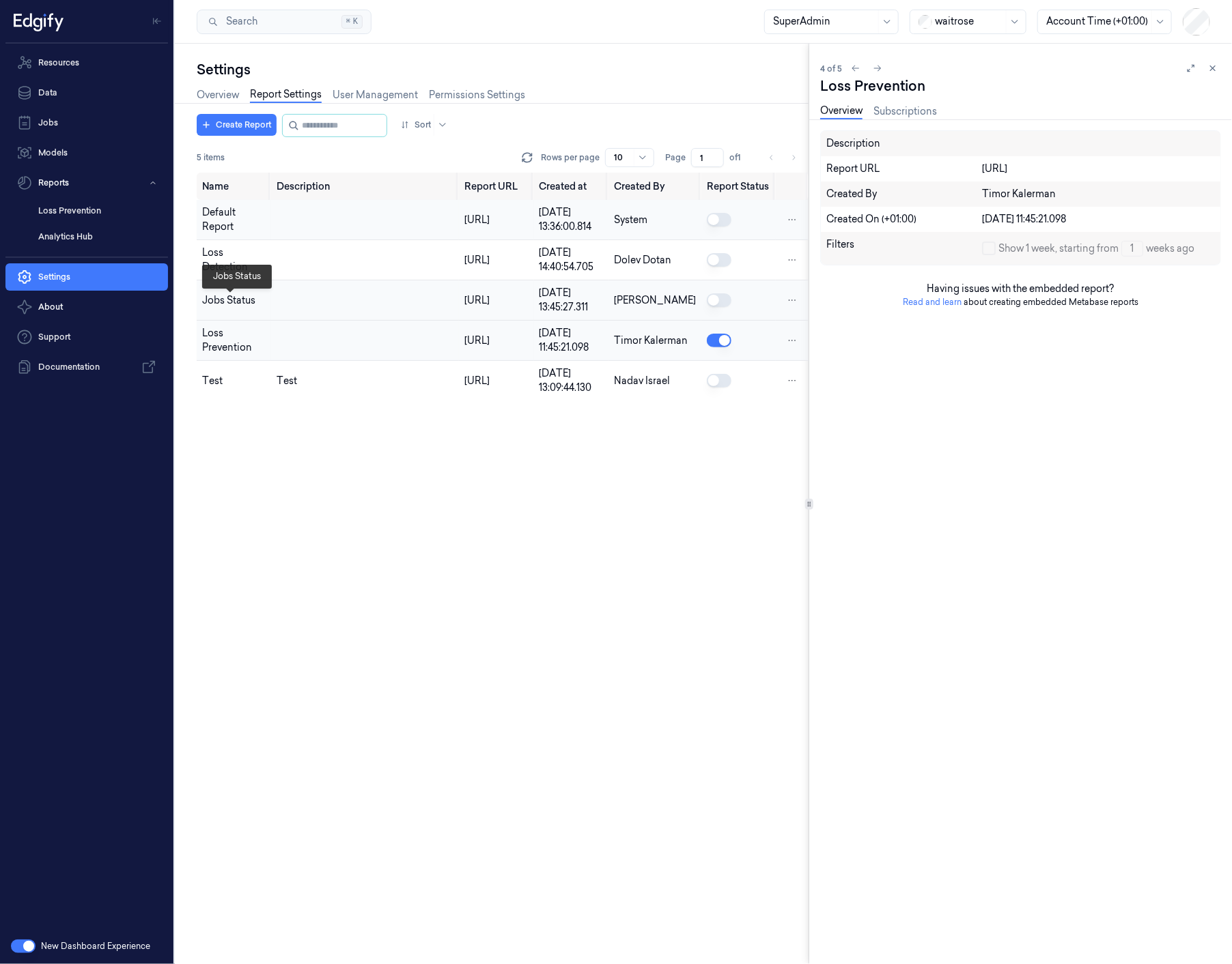
click at [239, 308] on div "Jobs Status" at bounding box center [233, 301] width 63 height 15
click at [906, 115] on link "Subscriptions" at bounding box center [905, 111] width 63 height 16
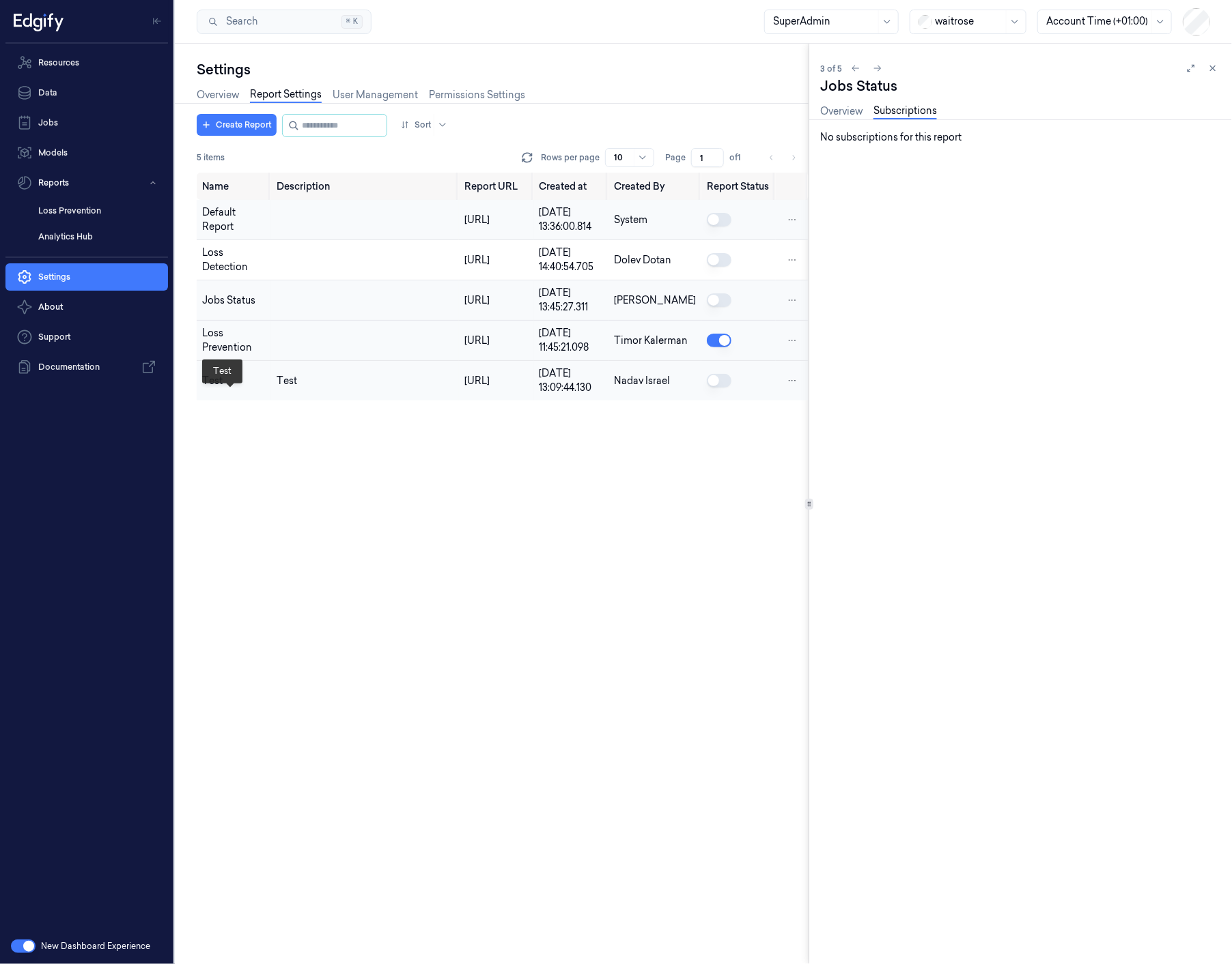
click at [249, 388] on div "Test" at bounding box center [233, 381] width 63 height 15
click at [60, 276] on link "Settings" at bounding box center [87, 276] width 163 height 27
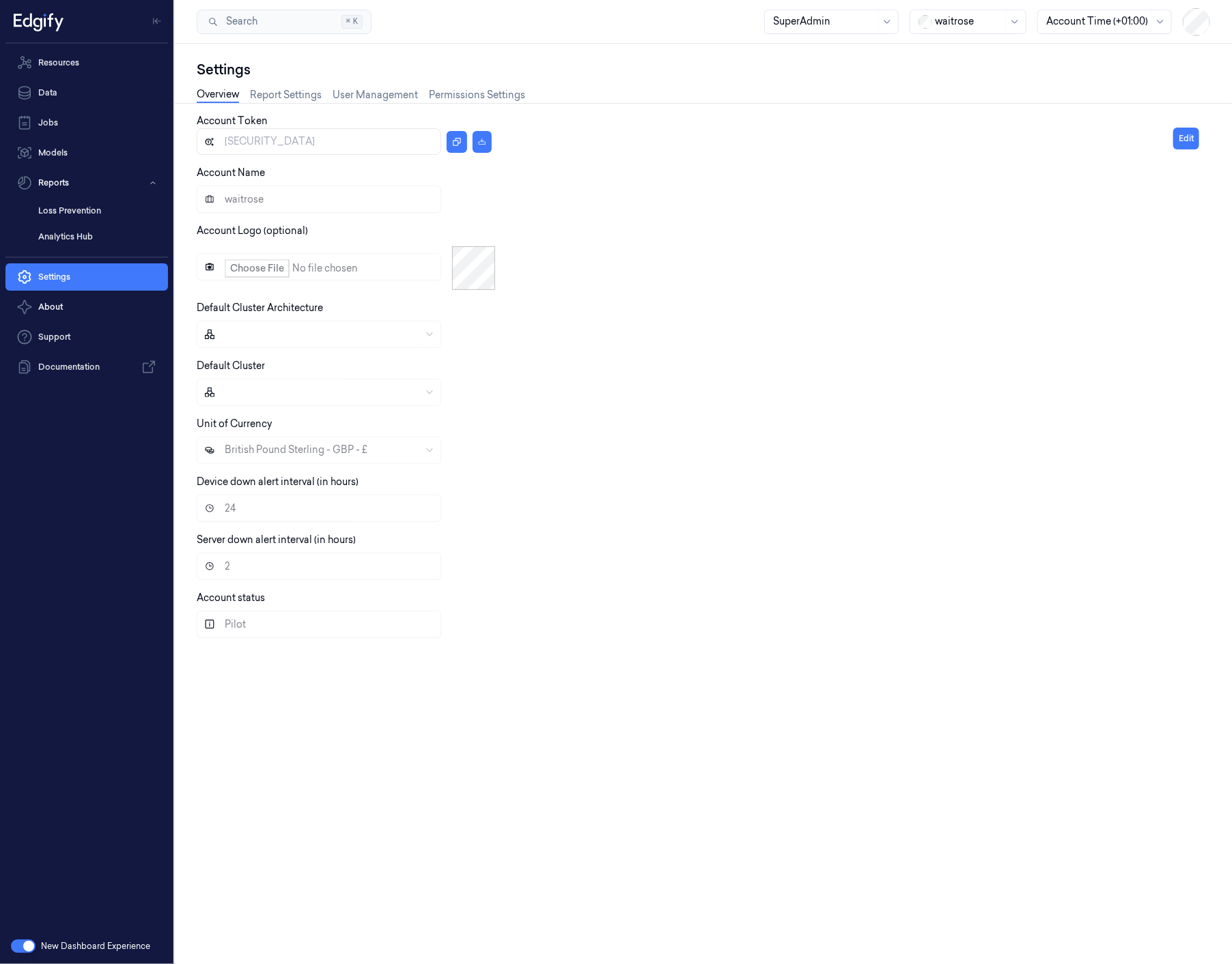
click at [21, 934] on div "New Dashboard Experience" at bounding box center [87, 946] width 174 height 35
click at [20, 940] on button "button" at bounding box center [23, 947] width 24 height 14
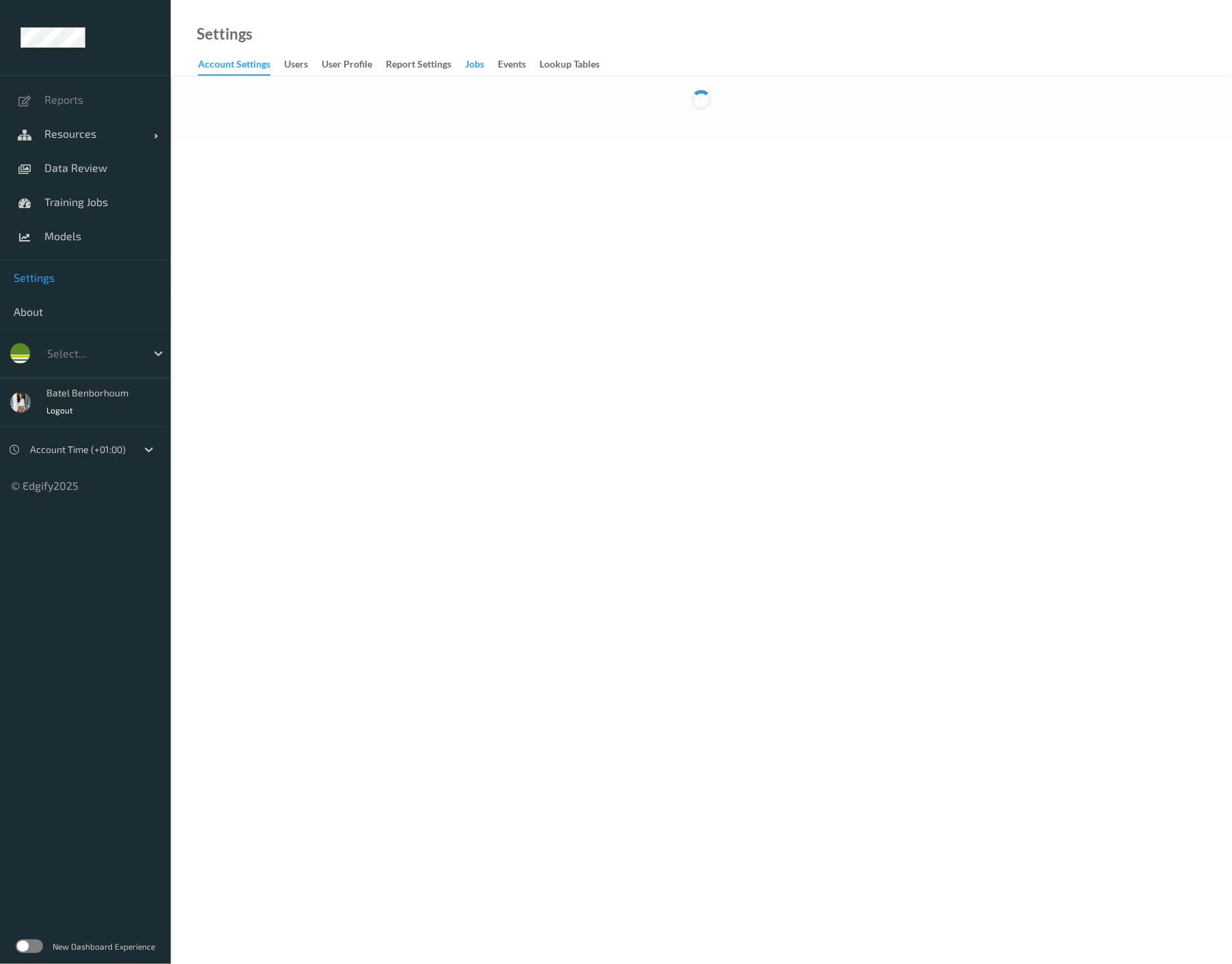
click at [477, 67] on div "Jobs" at bounding box center [475, 66] width 19 height 17
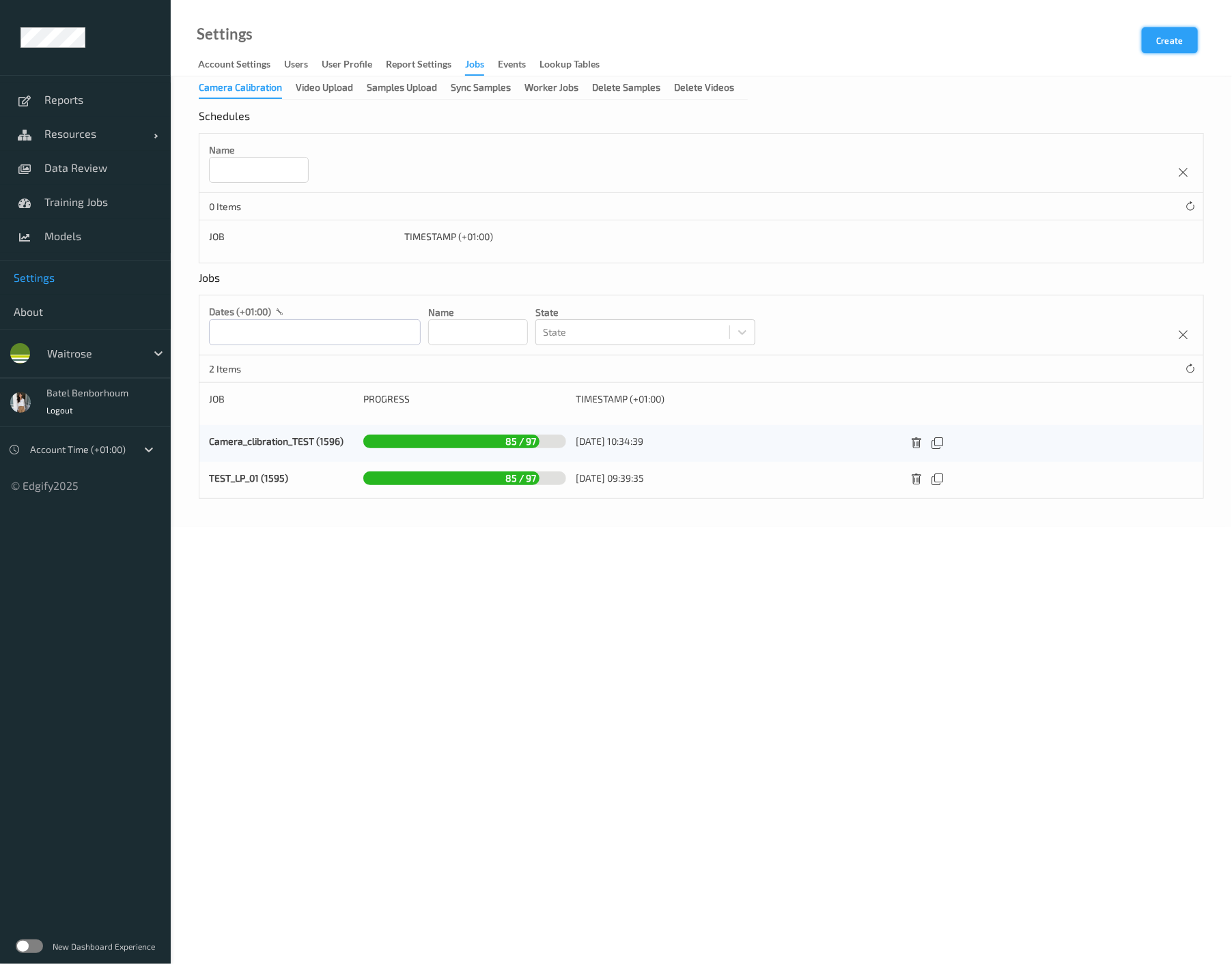
click at [1160, 44] on button "Create" at bounding box center [1169, 40] width 56 height 26
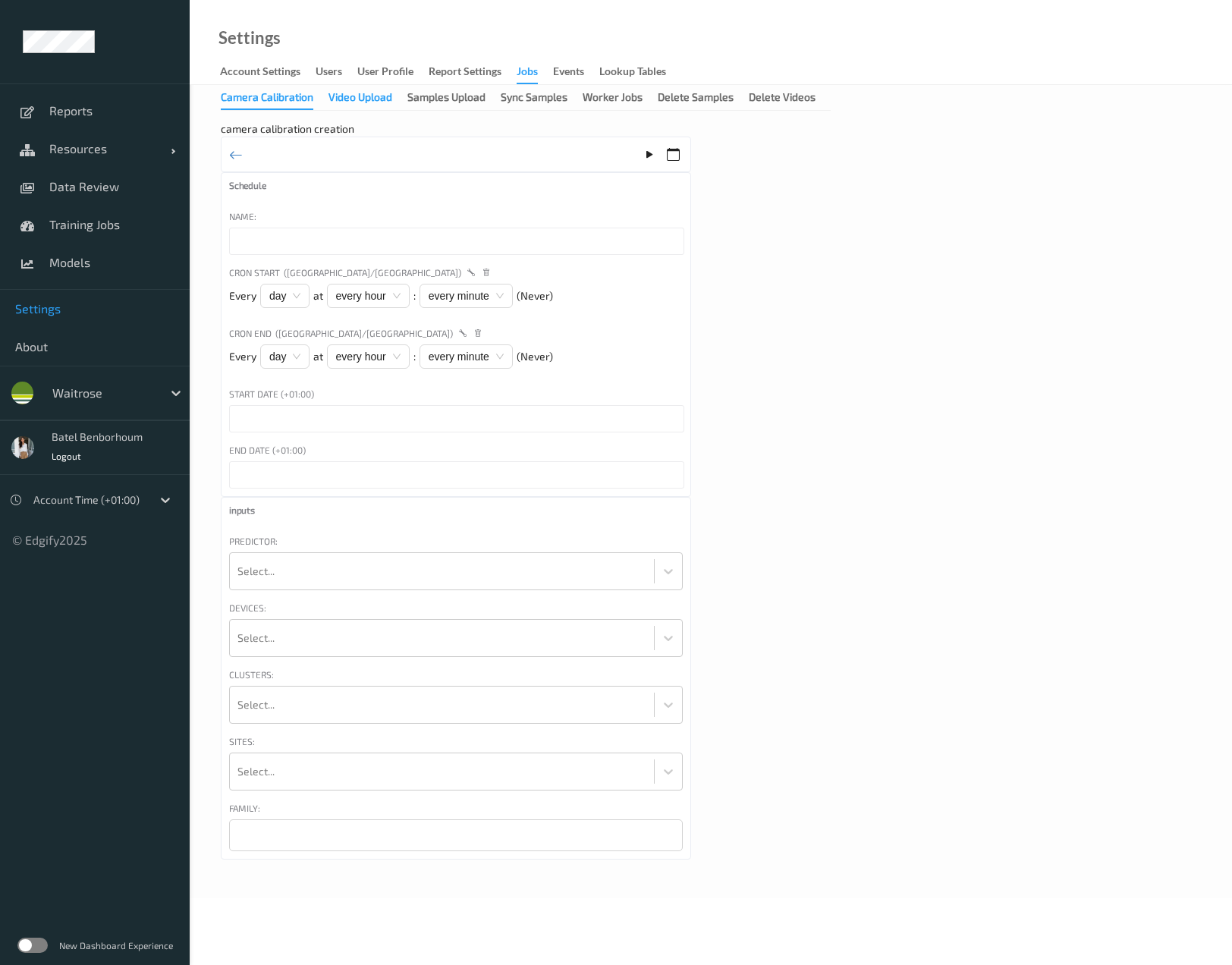
click at [388, 97] on div "Video Upload" at bounding box center [360, 99] width 64 height 19
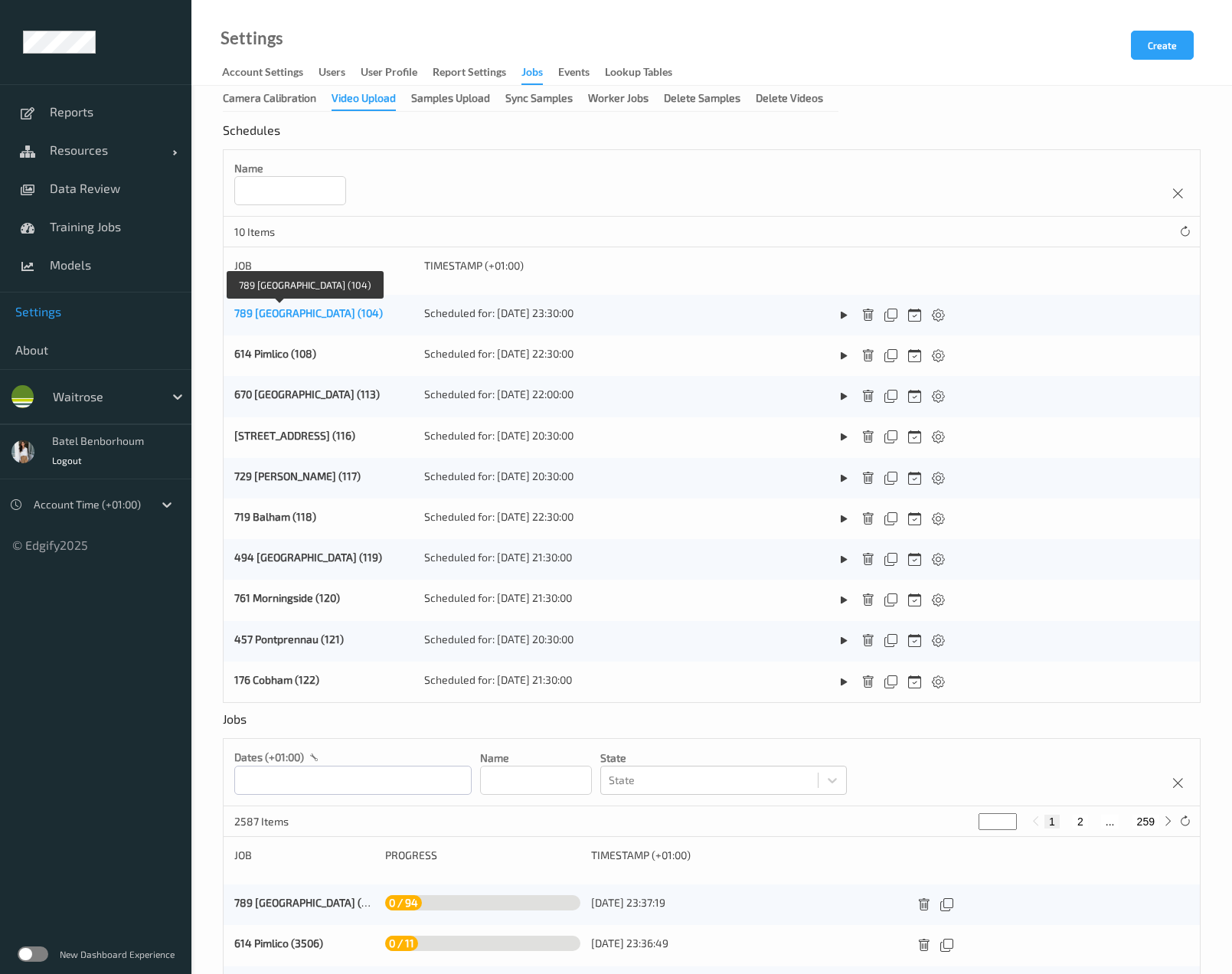
click at [289, 315] on link "789 Vauxhall (104)" at bounding box center [309, 312] width 149 height 13
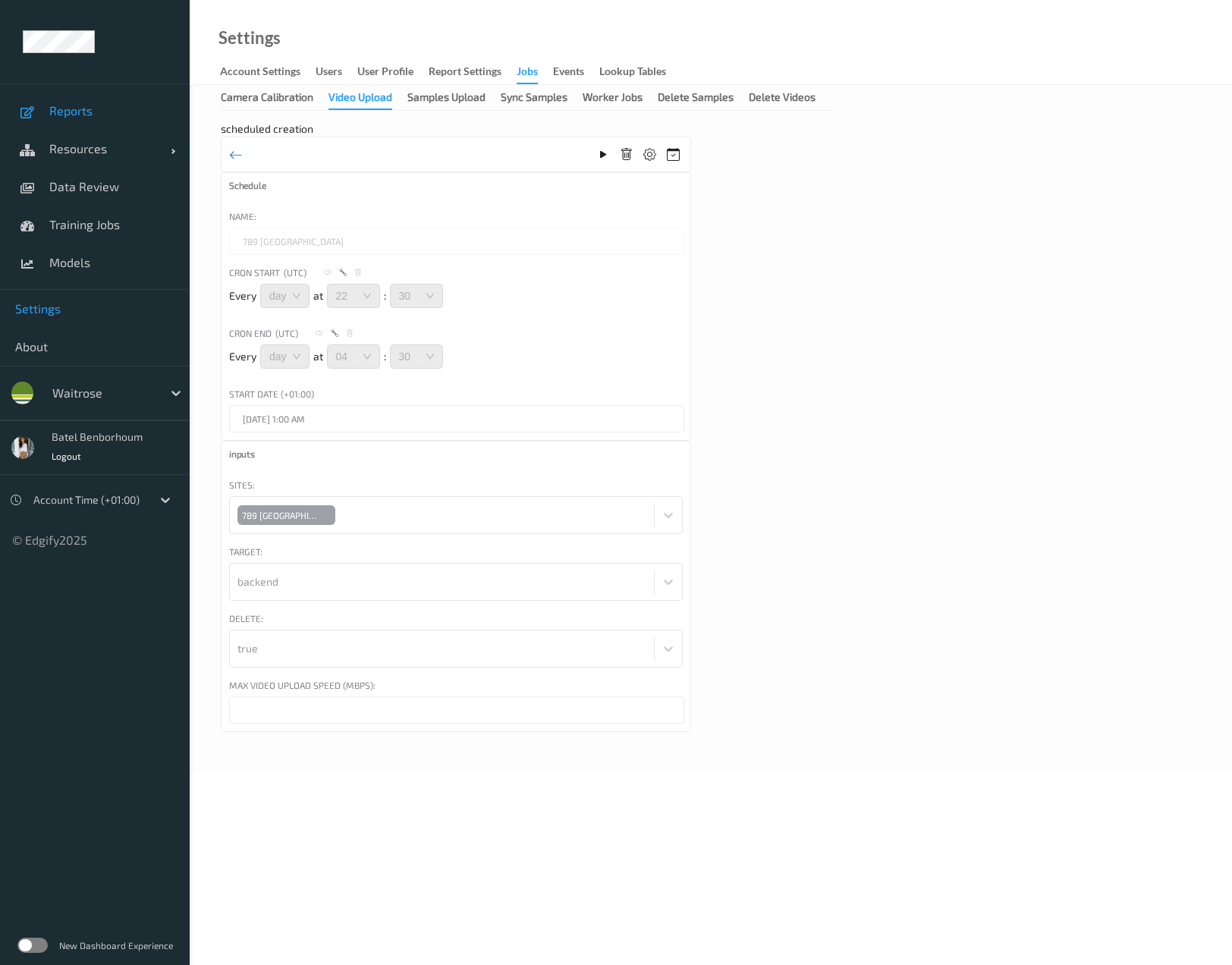
click at [74, 116] on span "Reports" at bounding box center [112, 111] width 125 height 15
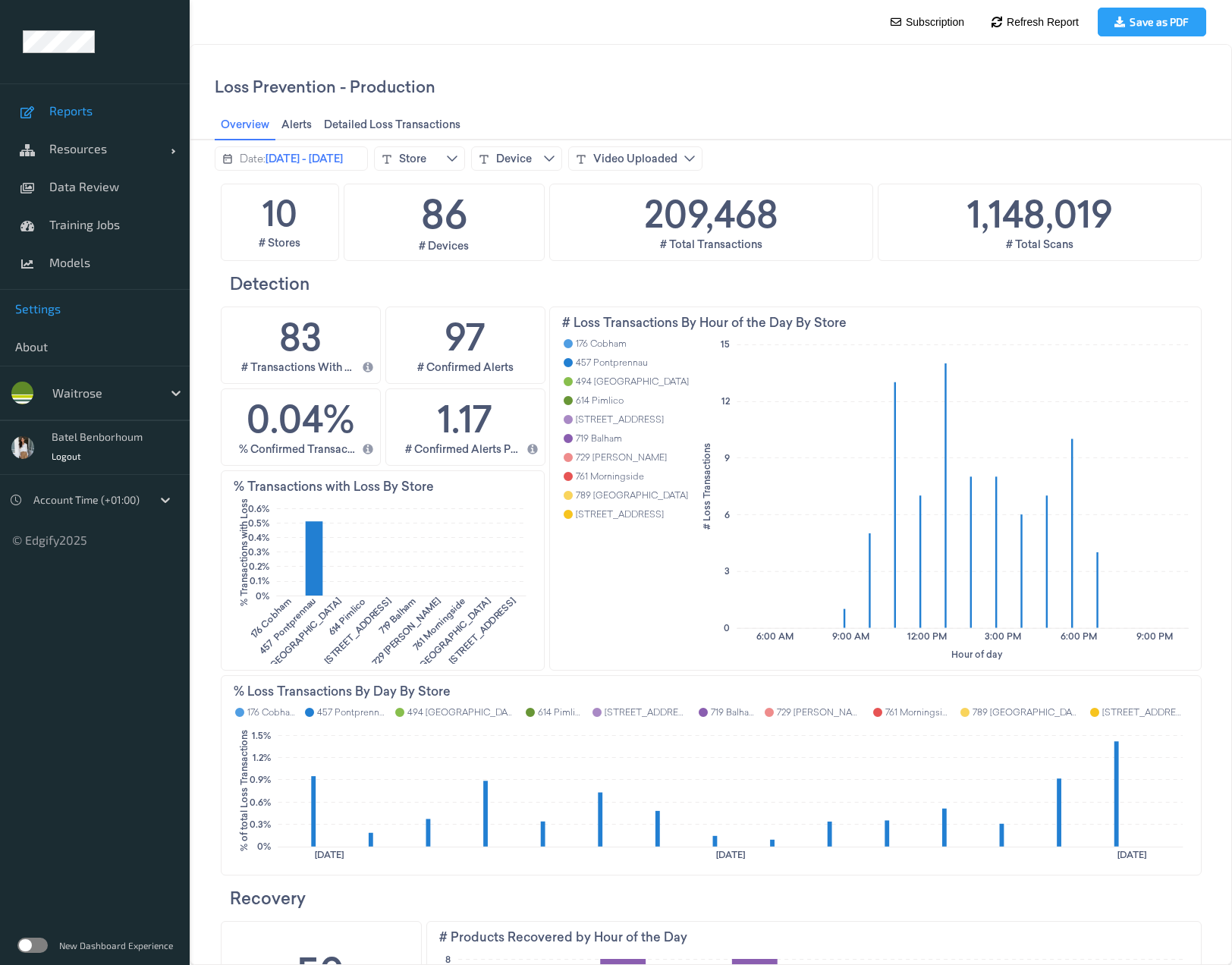
click at [35, 312] on span "Settings" at bounding box center [95, 309] width 159 height 15
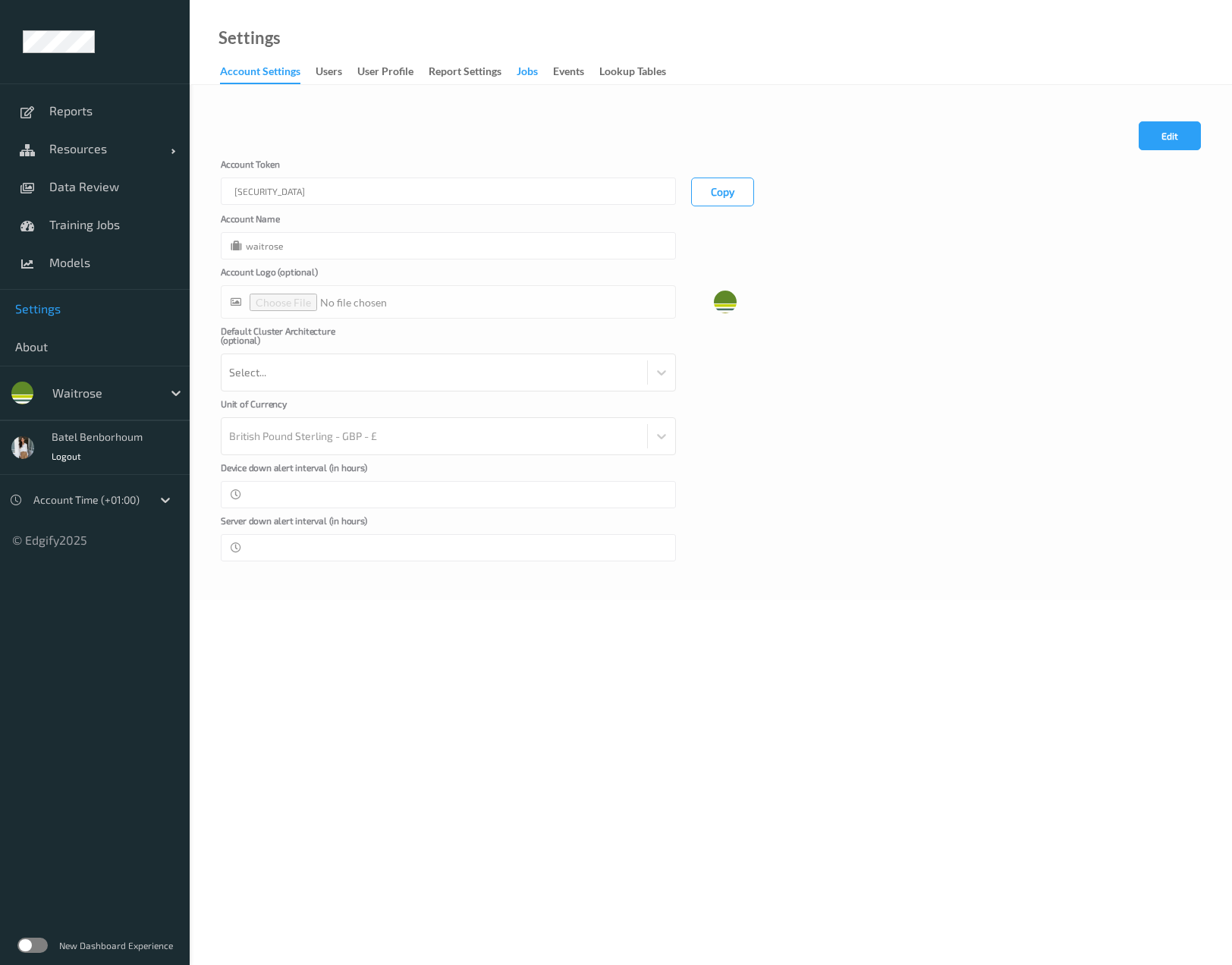
click at [536, 76] on div "Jobs" at bounding box center [527, 73] width 22 height 19
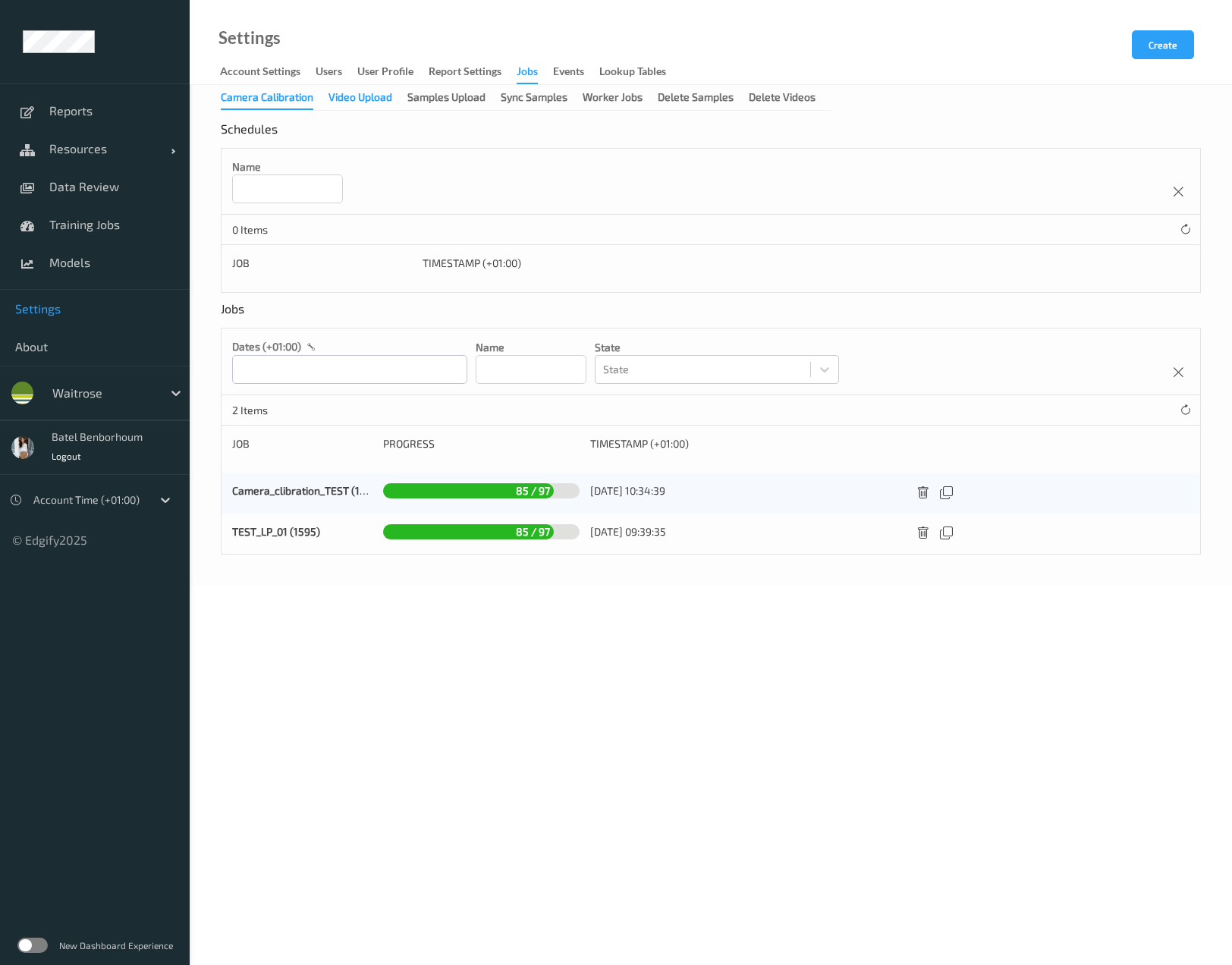
click at [359, 96] on div "Video Upload" at bounding box center [360, 99] width 64 height 19
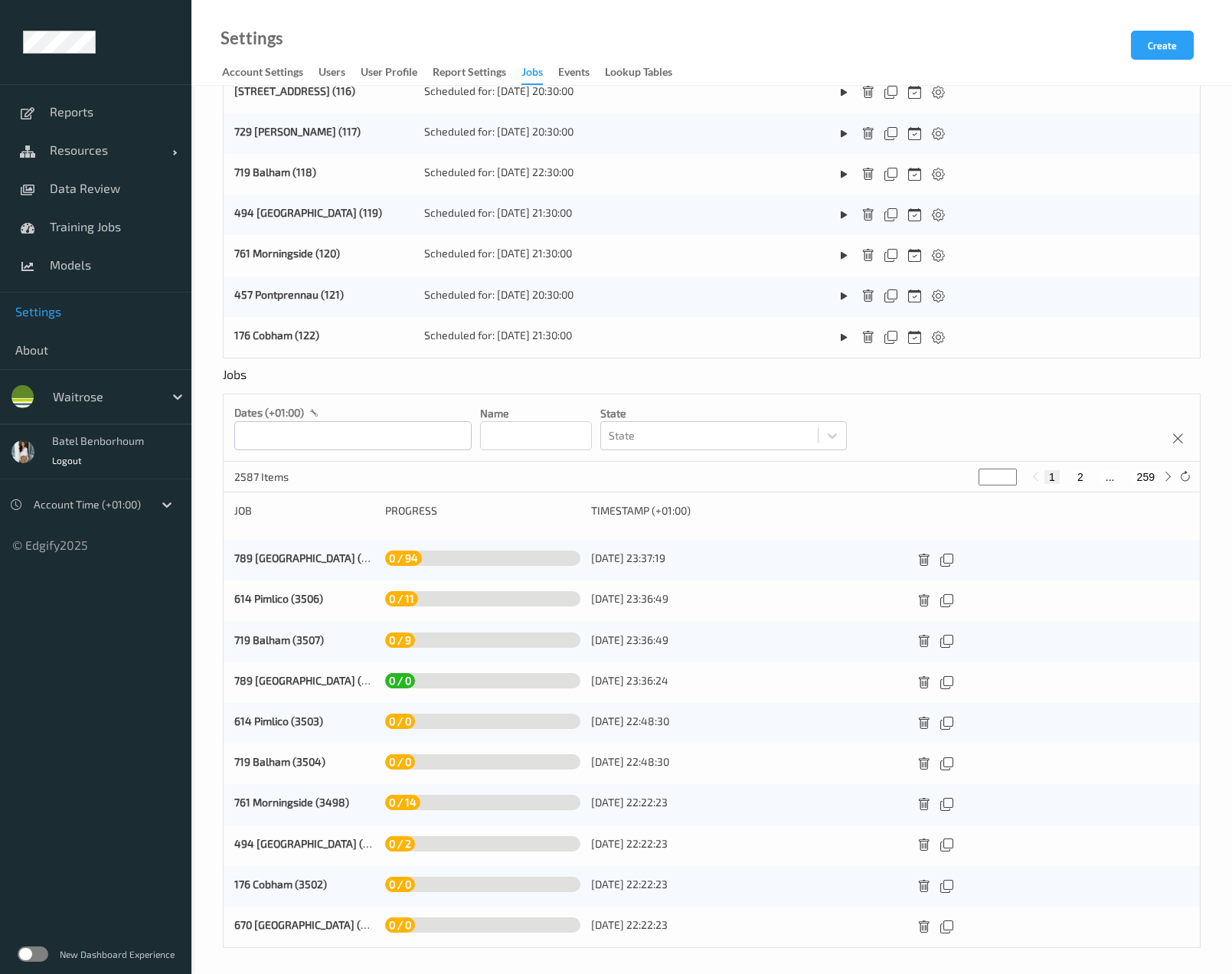
scroll to position [350, 0]
